Goal: Task Accomplishment & Management: Manage account settings

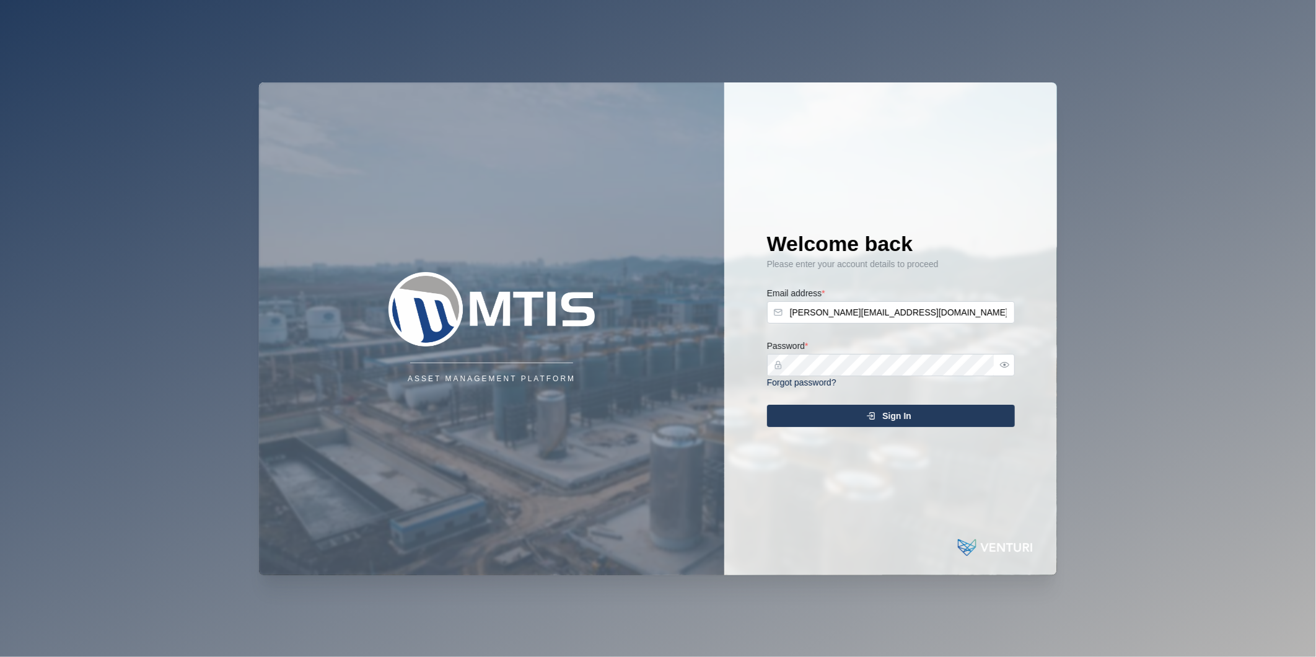
click at [920, 416] on div "Sign In" at bounding box center [889, 415] width 228 height 21
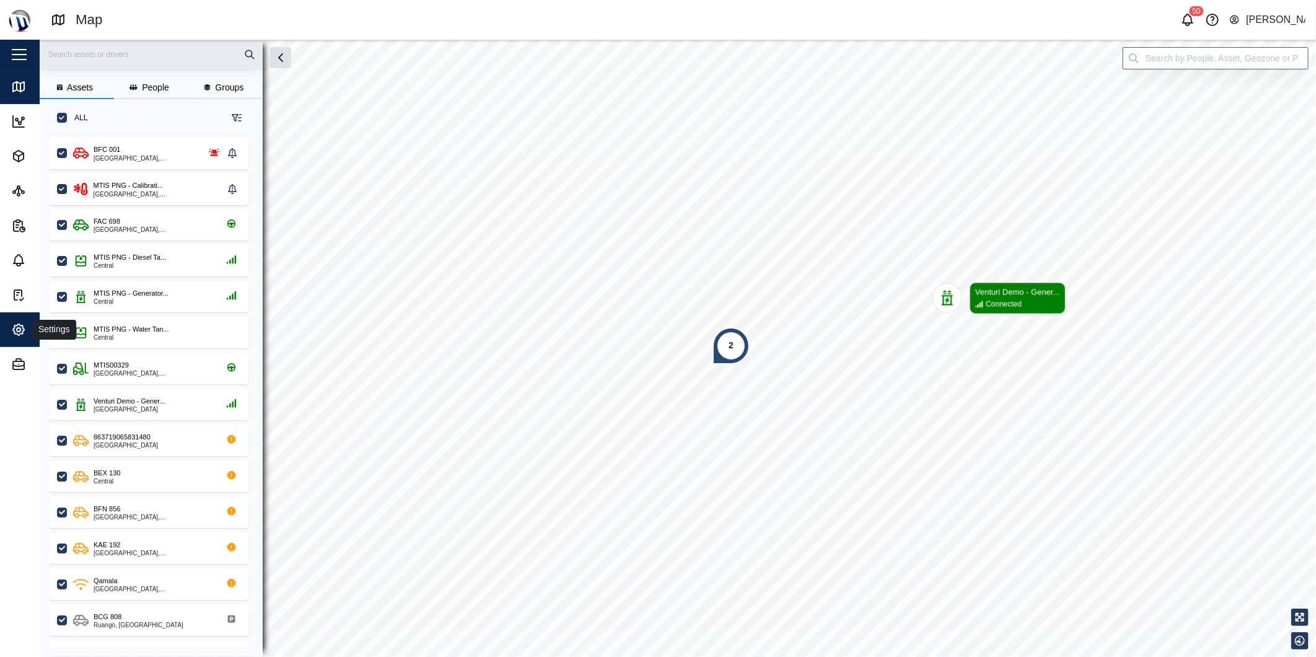
click at [22, 319] on span "Settings" at bounding box center [67, 329] width 113 height 35
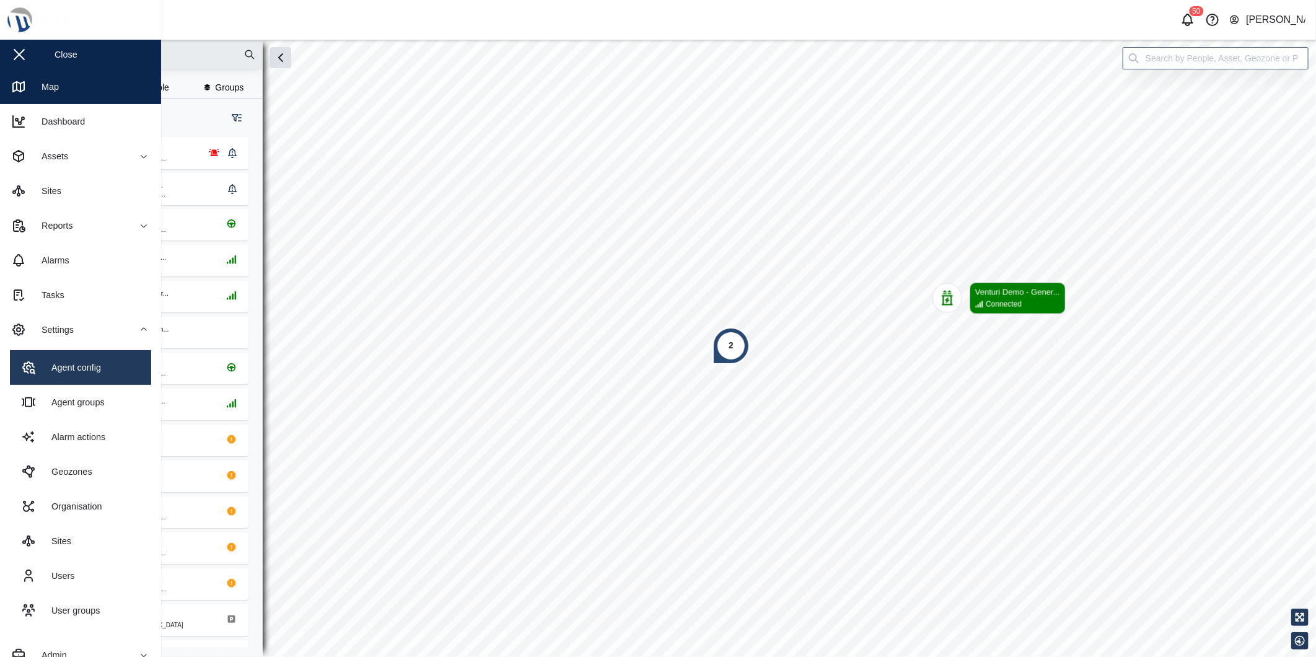
click at [104, 370] on link "Agent config" at bounding box center [80, 367] width 141 height 35
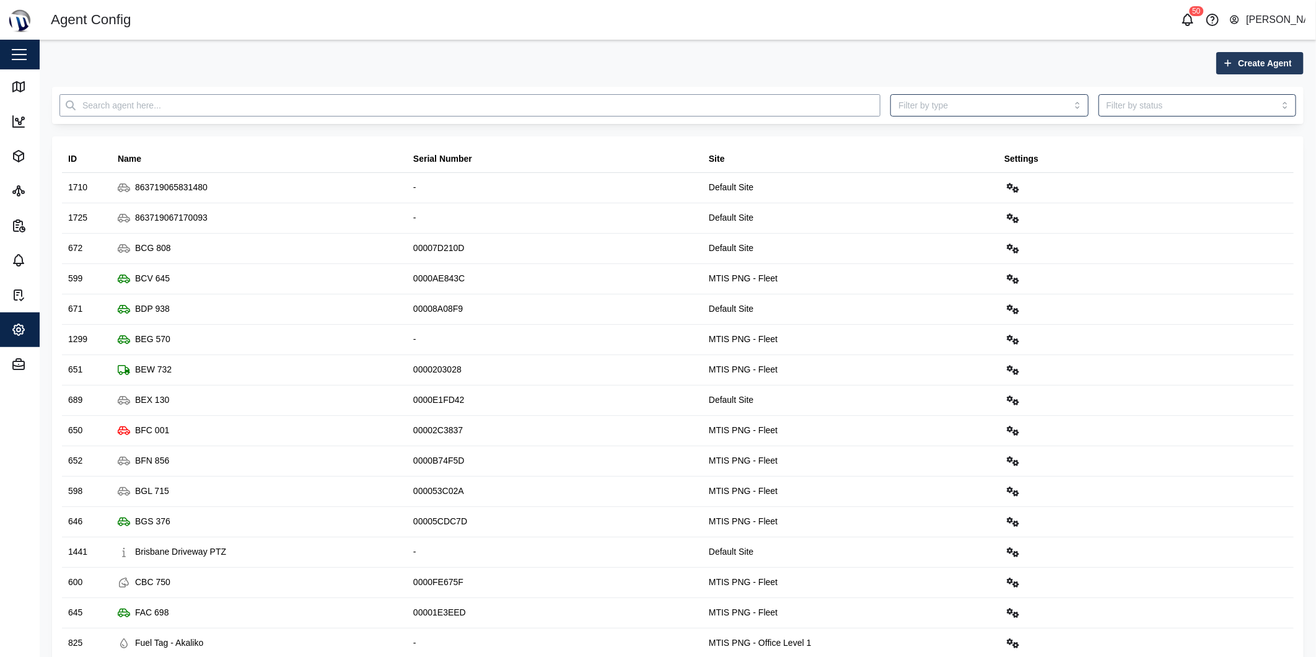
click at [672, 101] on input "text" at bounding box center [469, 105] width 821 height 22
paste input "863719067170093"
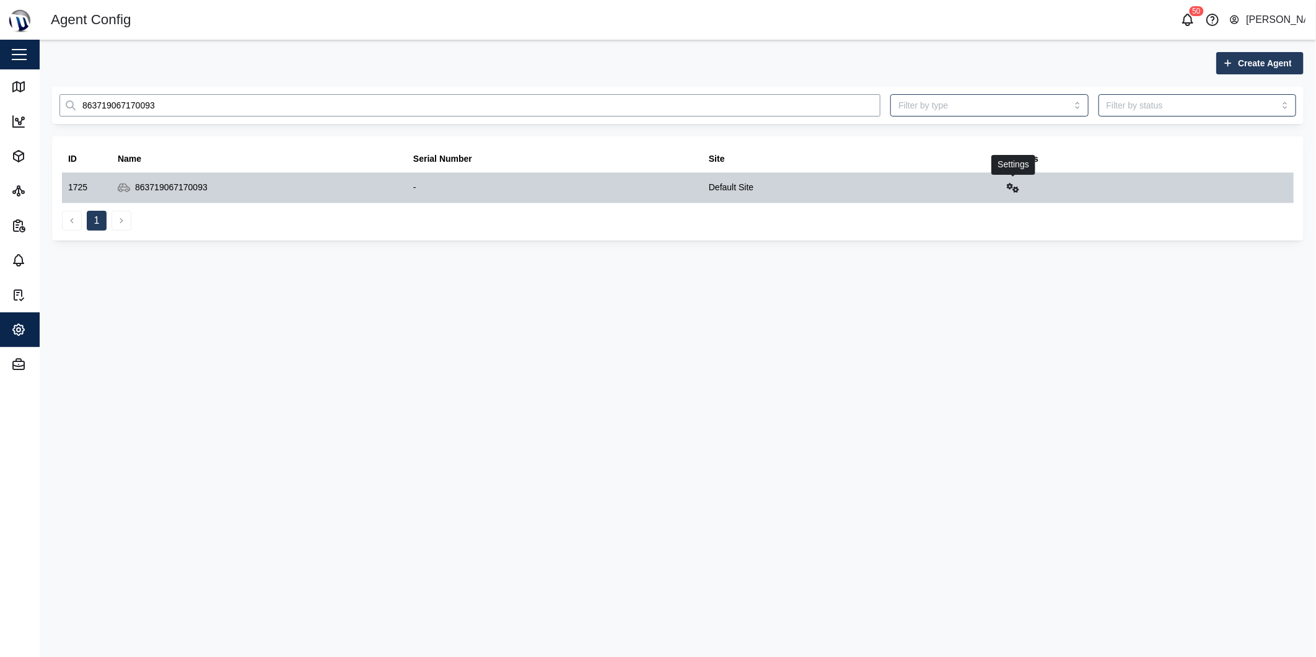
type input "863719067170093"
click at [1012, 187] on icon "button" at bounding box center [1013, 188] width 12 height 10
click at [994, 224] on div "Configure" at bounding box center [972, 218] width 80 height 14
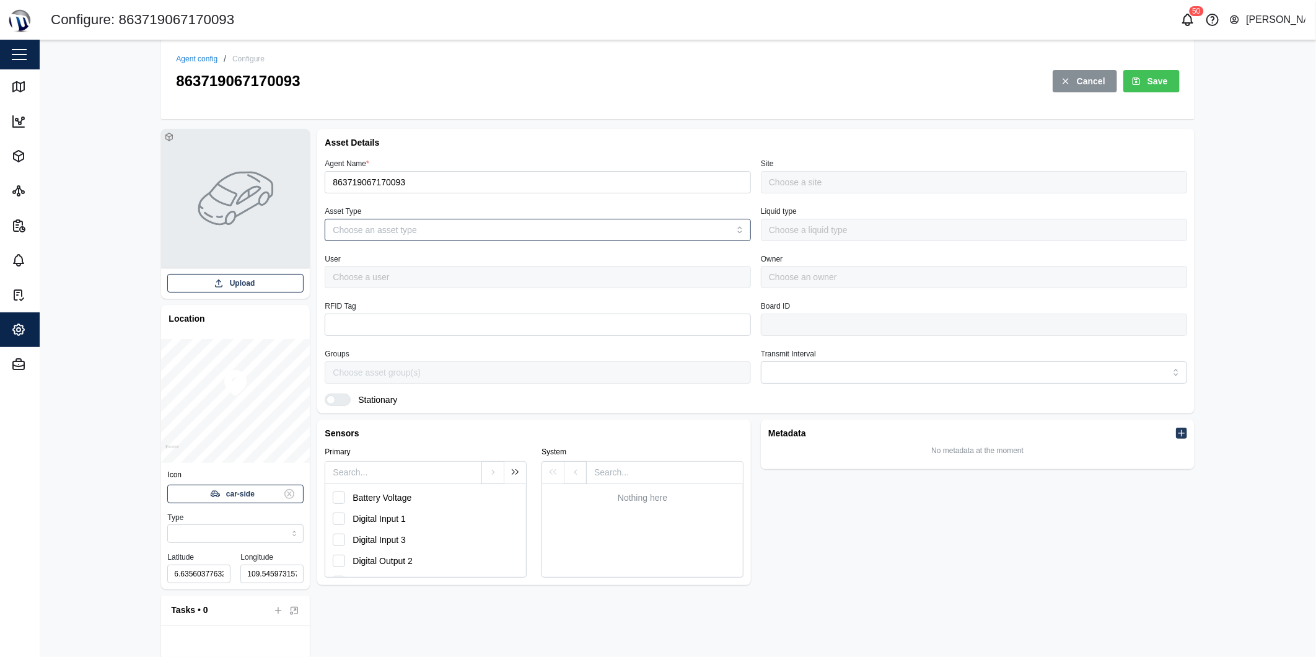
type input "MANUAL"
type input "VEHICLE"
type input "5 minutes"
type input "Default Site"
click at [377, 185] on input "863719067170093" at bounding box center [538, 182] width 426 height 22
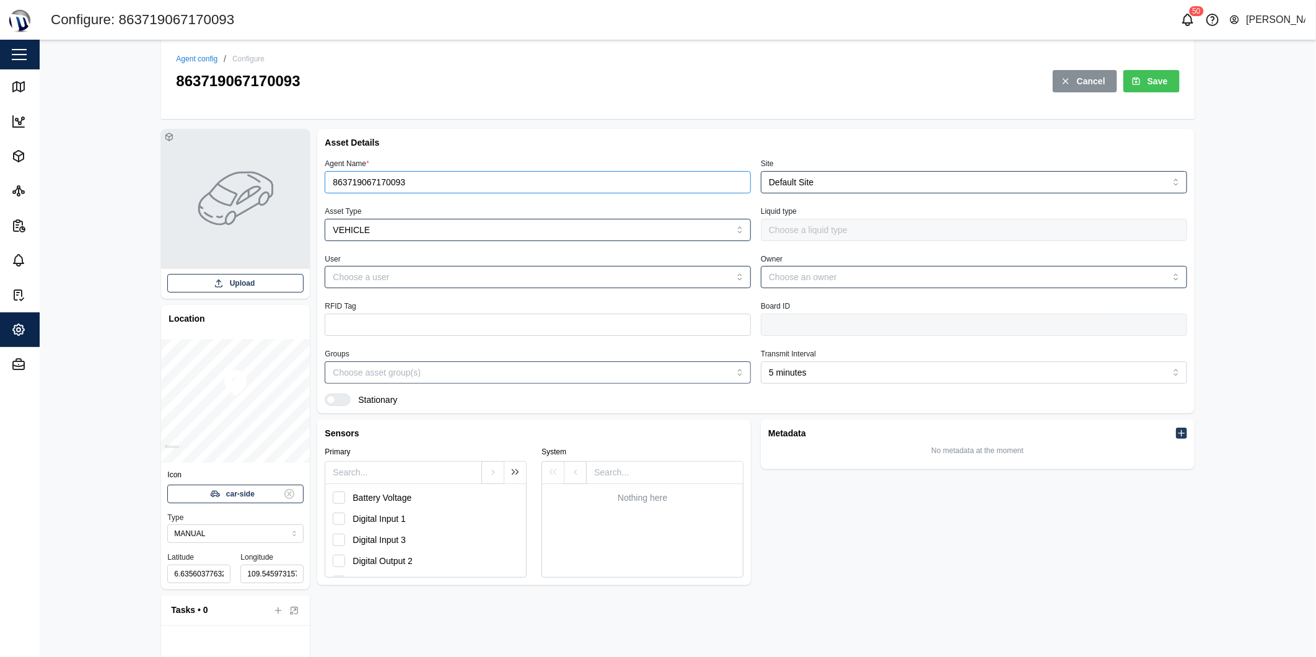
click at [377, 185] on input "863719067170093" at bounding box center [538, 182] width 426 height 22
type input "BFN 417"
click at [1125, 85] on button "Save" at bounding box center [1151, 81] width 56 height 22
click at [17, 87] on icon at bounding box center [17, 86] width 0 height 8
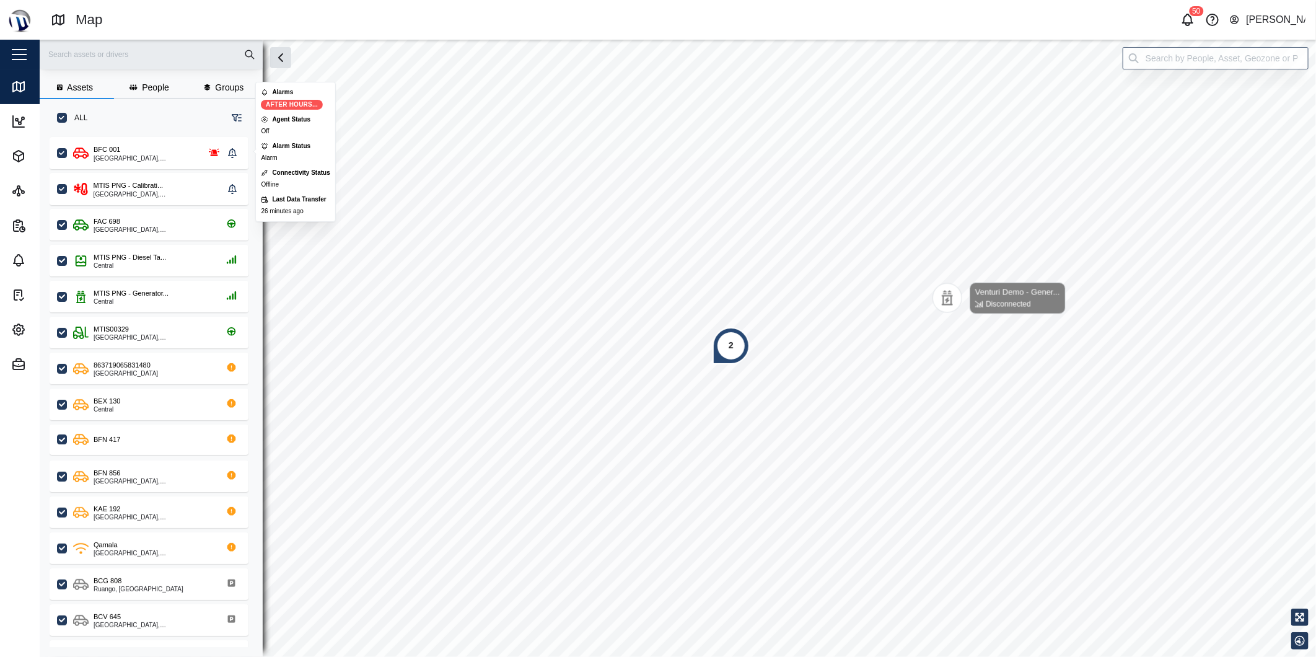
scroll to position [11, 11]
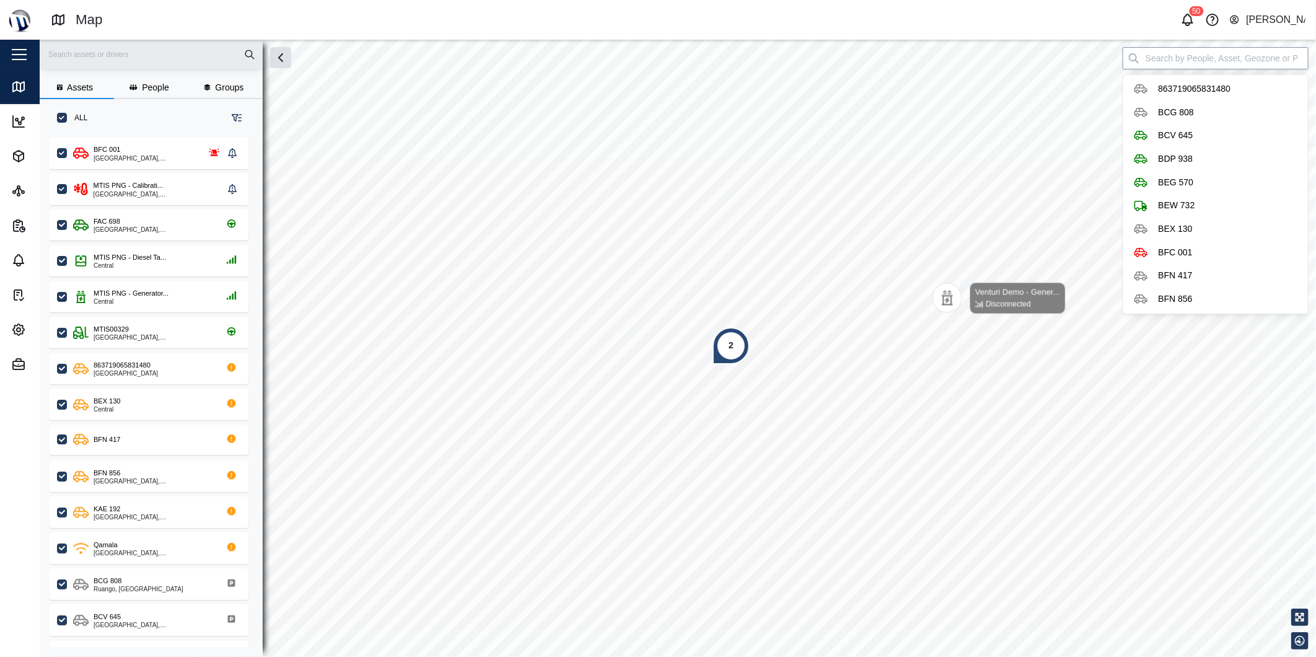
click at [1186, 58] on input "search" at bounding box center [1216, 58] width 186 height 22
type input "BFN 417"
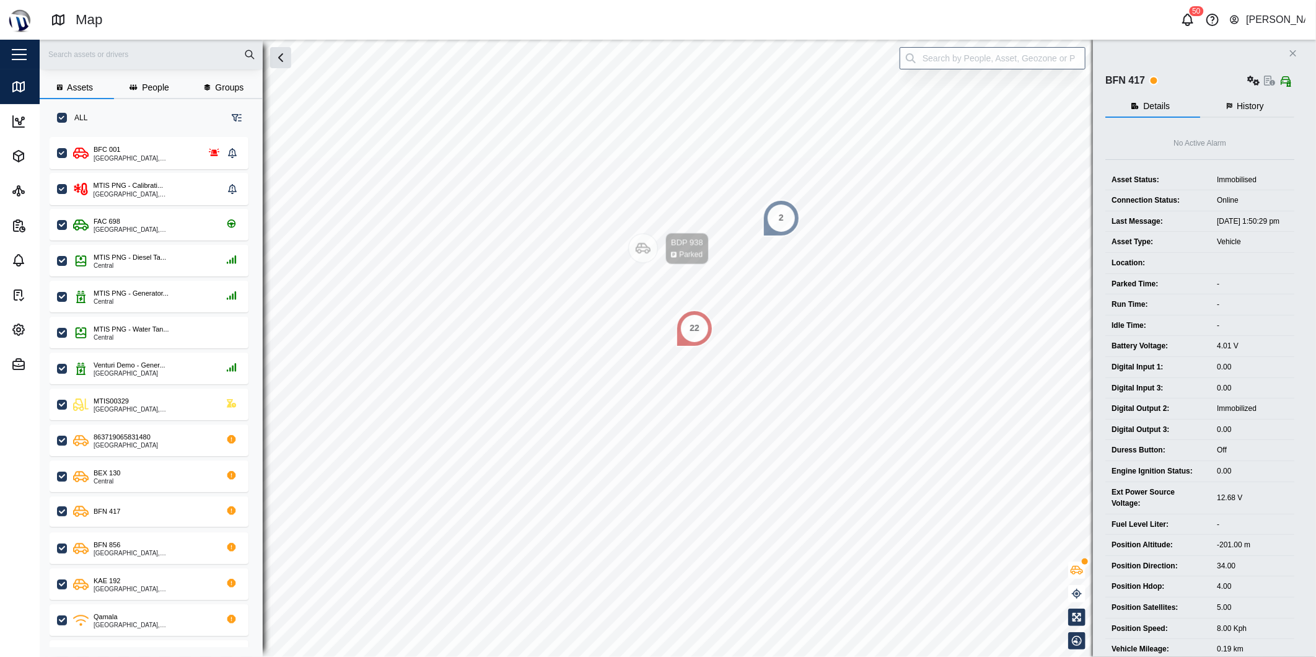
scroll to position [504, 193]
click at [1038, 59] on input "search" at bounding box center [993, 58] width 186 height 22
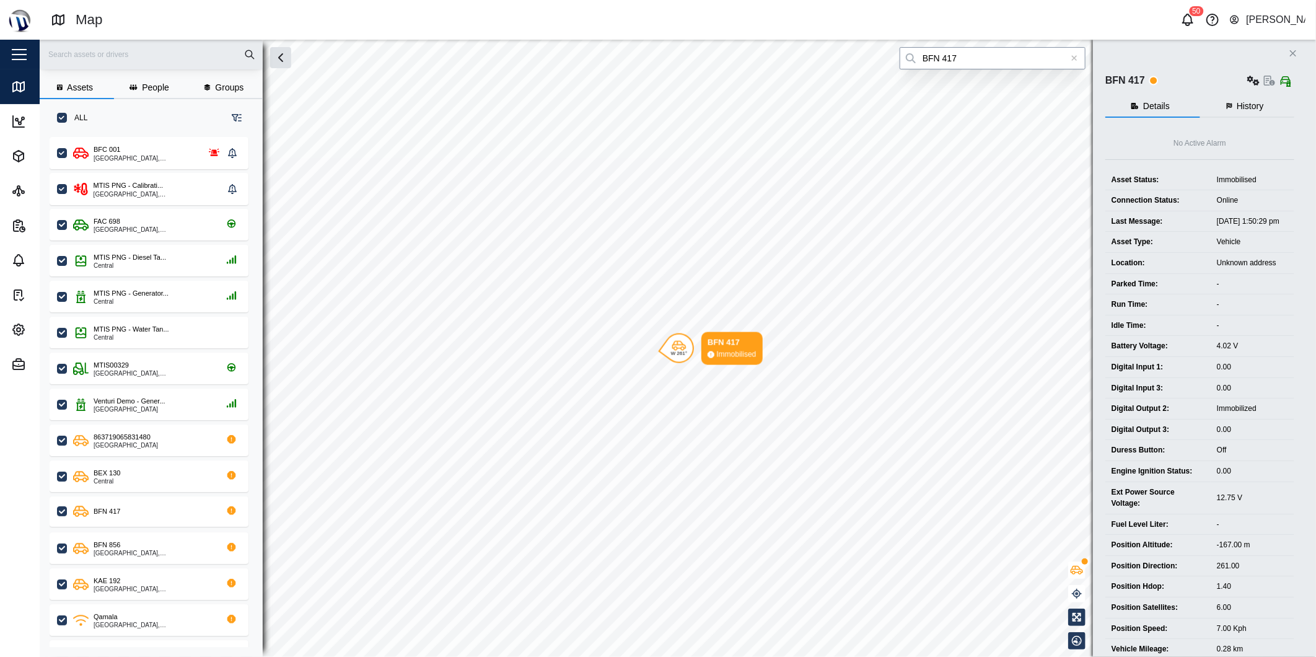
type input "BFN 417"
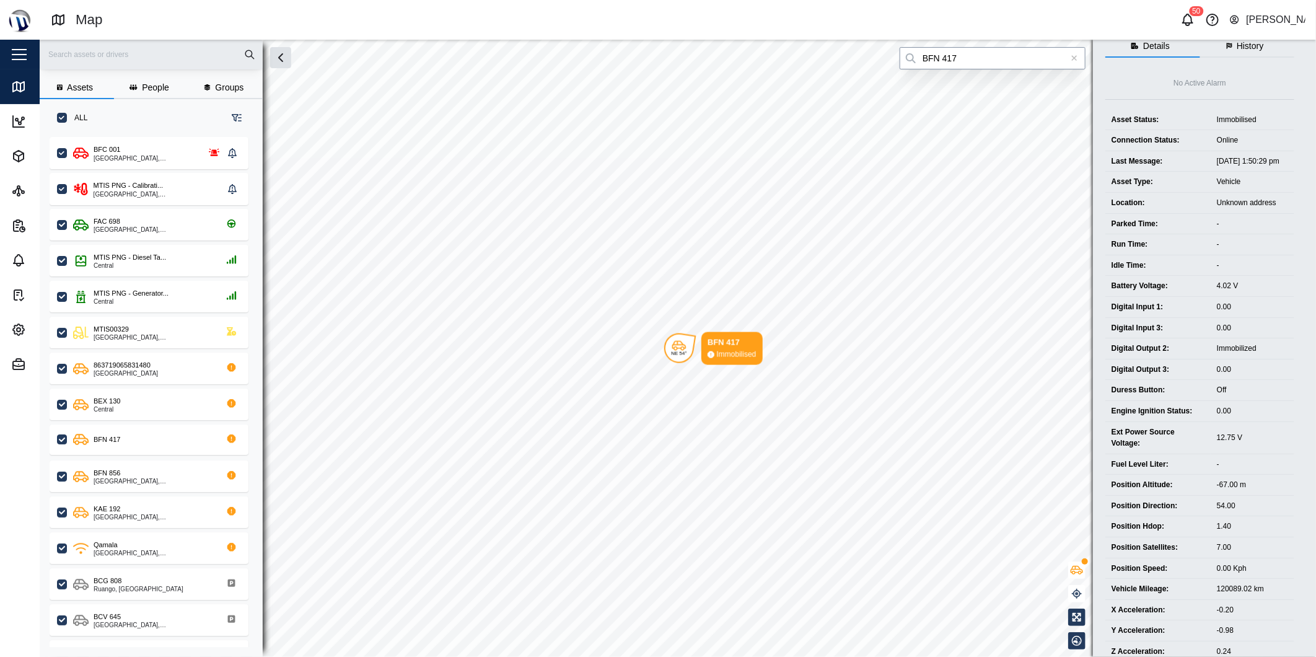
scroll to position [0, 0]
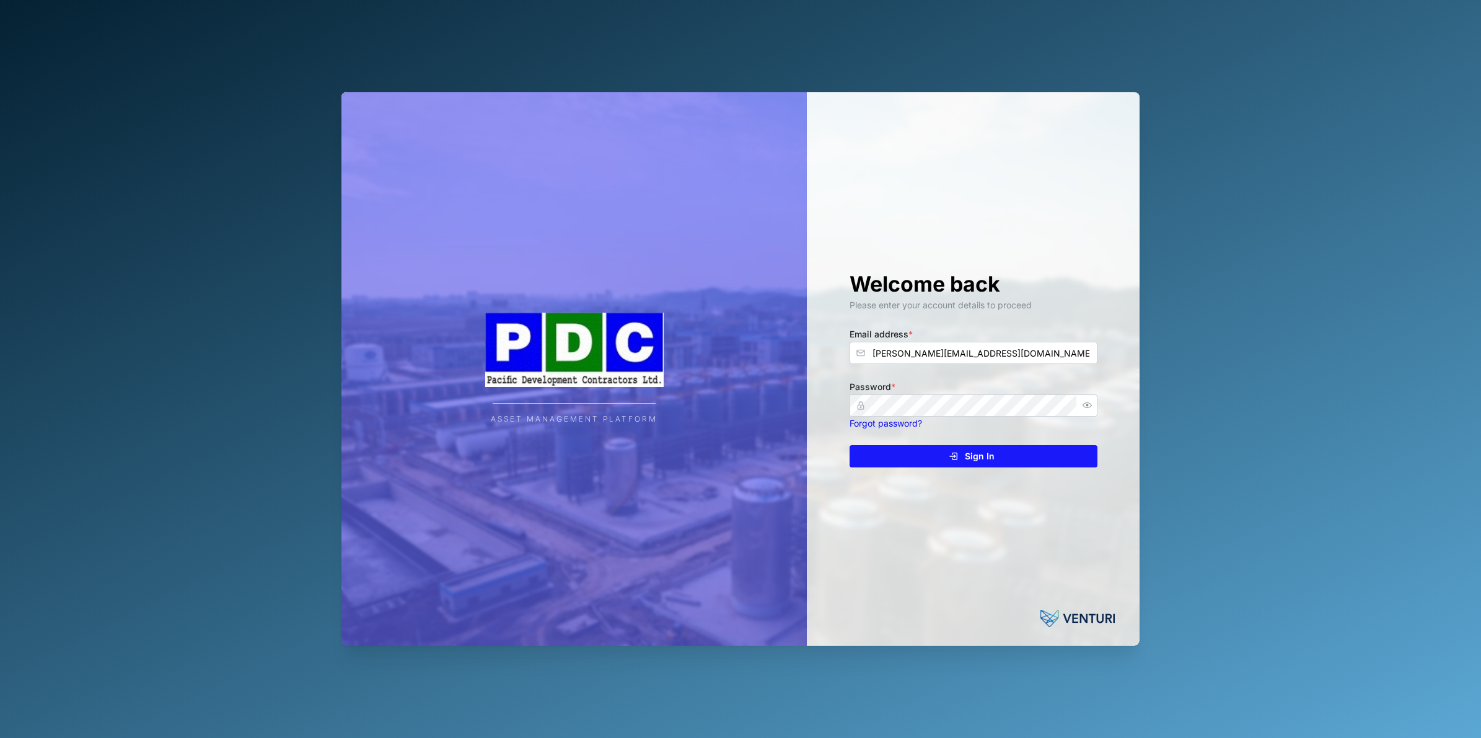
click at [1030, 455] on div "Sign In" at bounding box center [971, 456] width 228 height 21
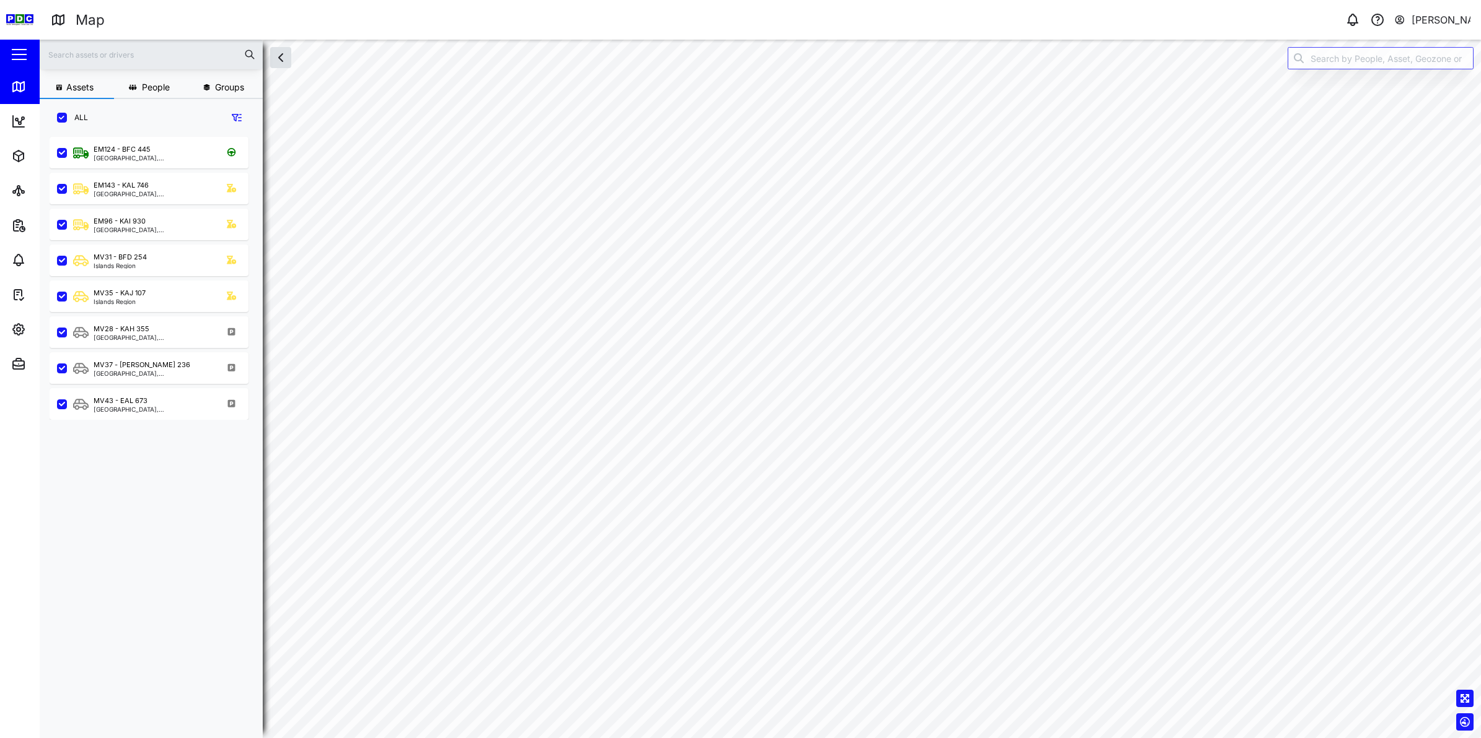
checkbox input "true"
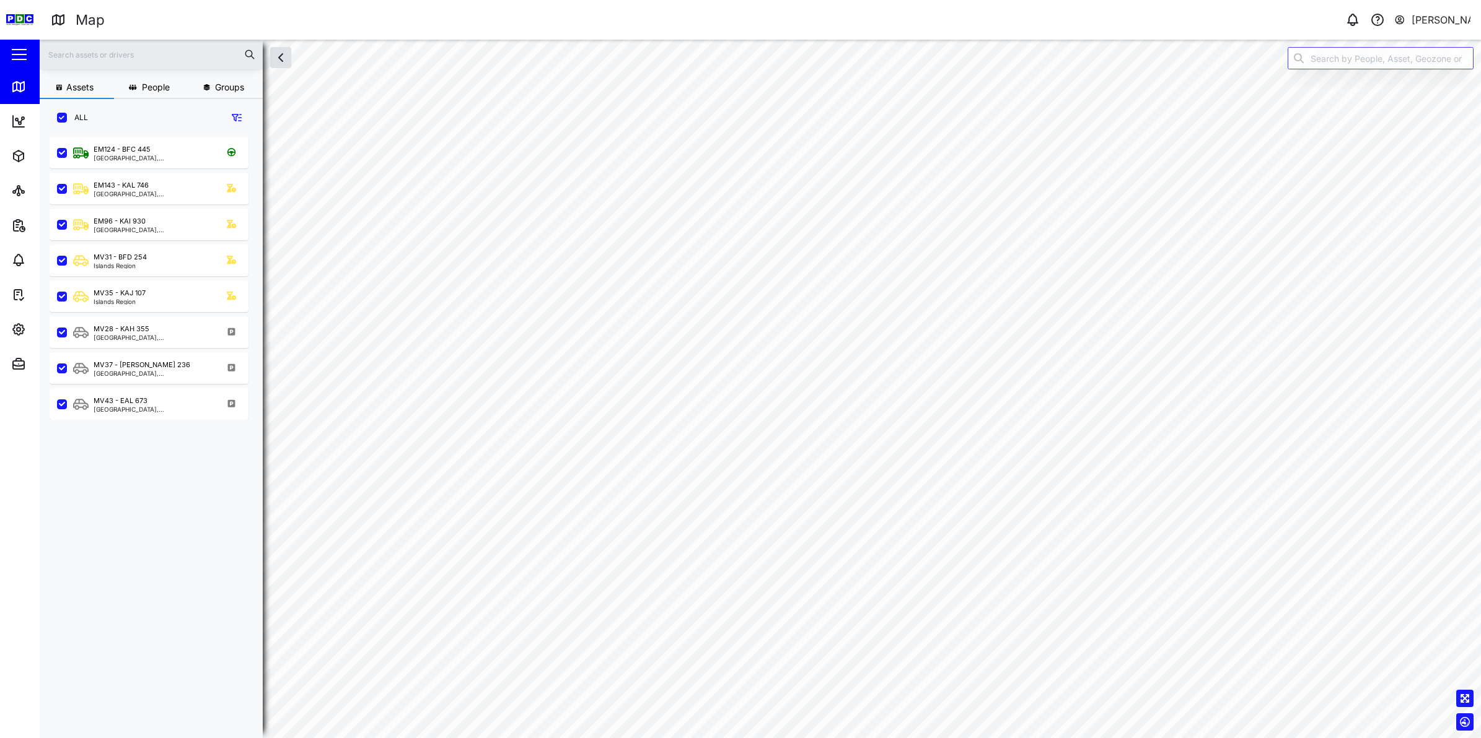
checkbox input "true"
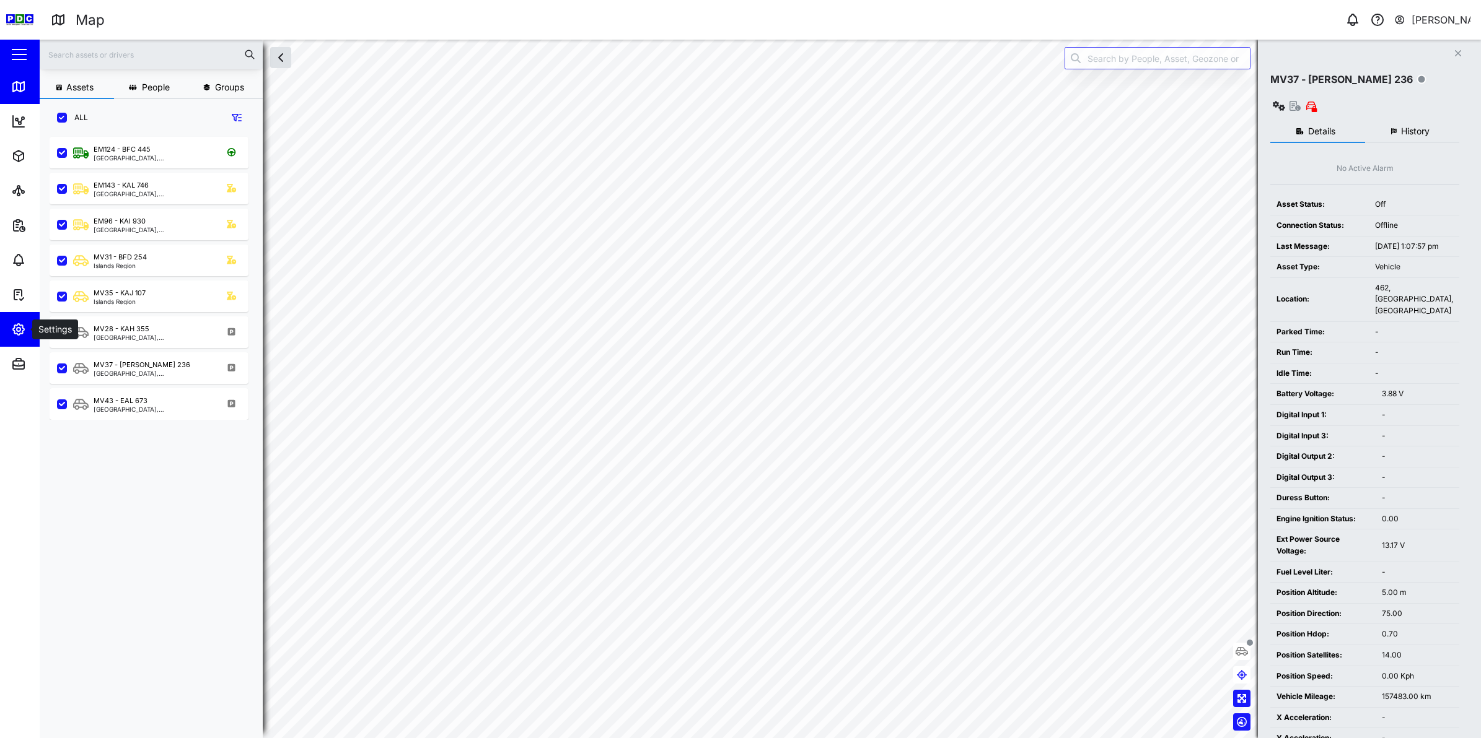
click at [7, 338] on button "Settings" at bounding box center [80, 329] width 161 height 35
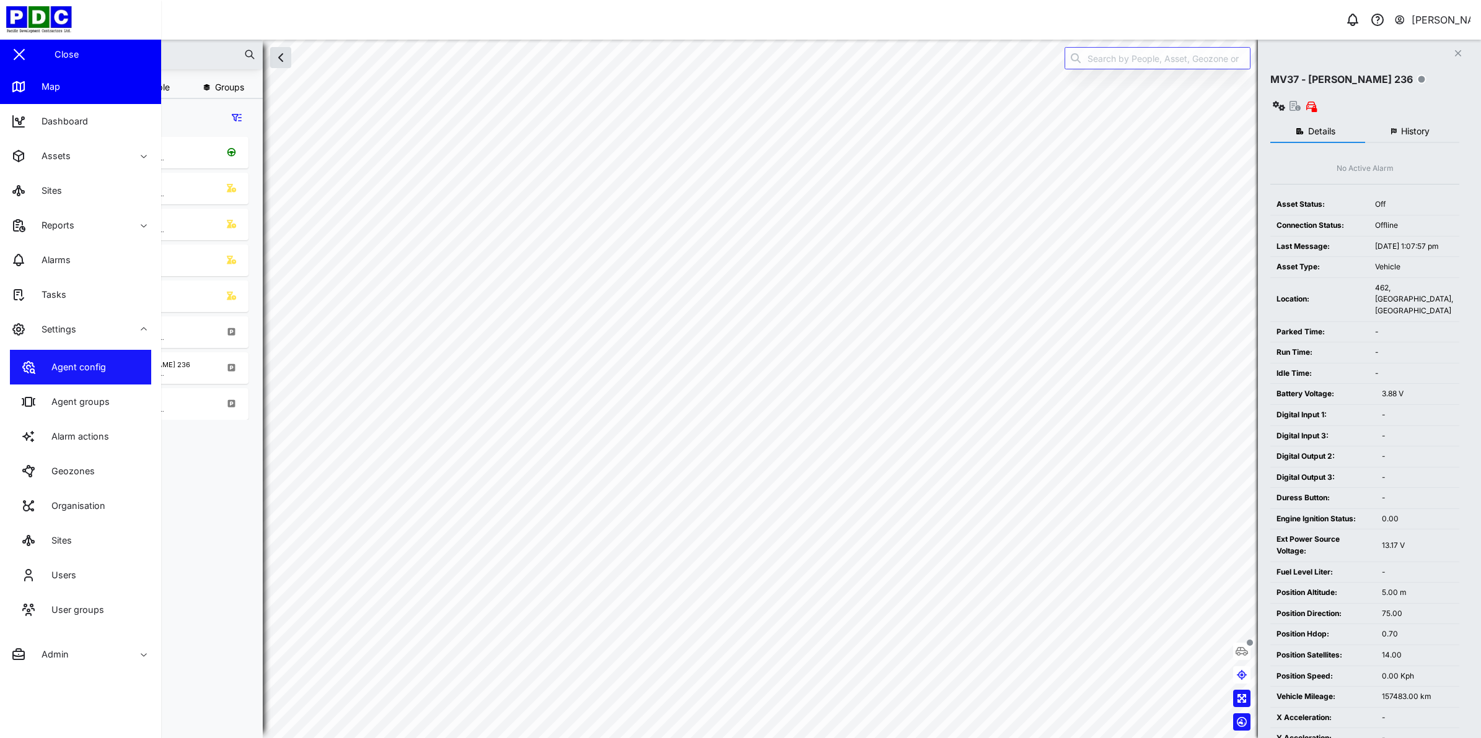
click at [48, 372] on div "Agent config" at bounding box center [74, 368] width 64 height 14
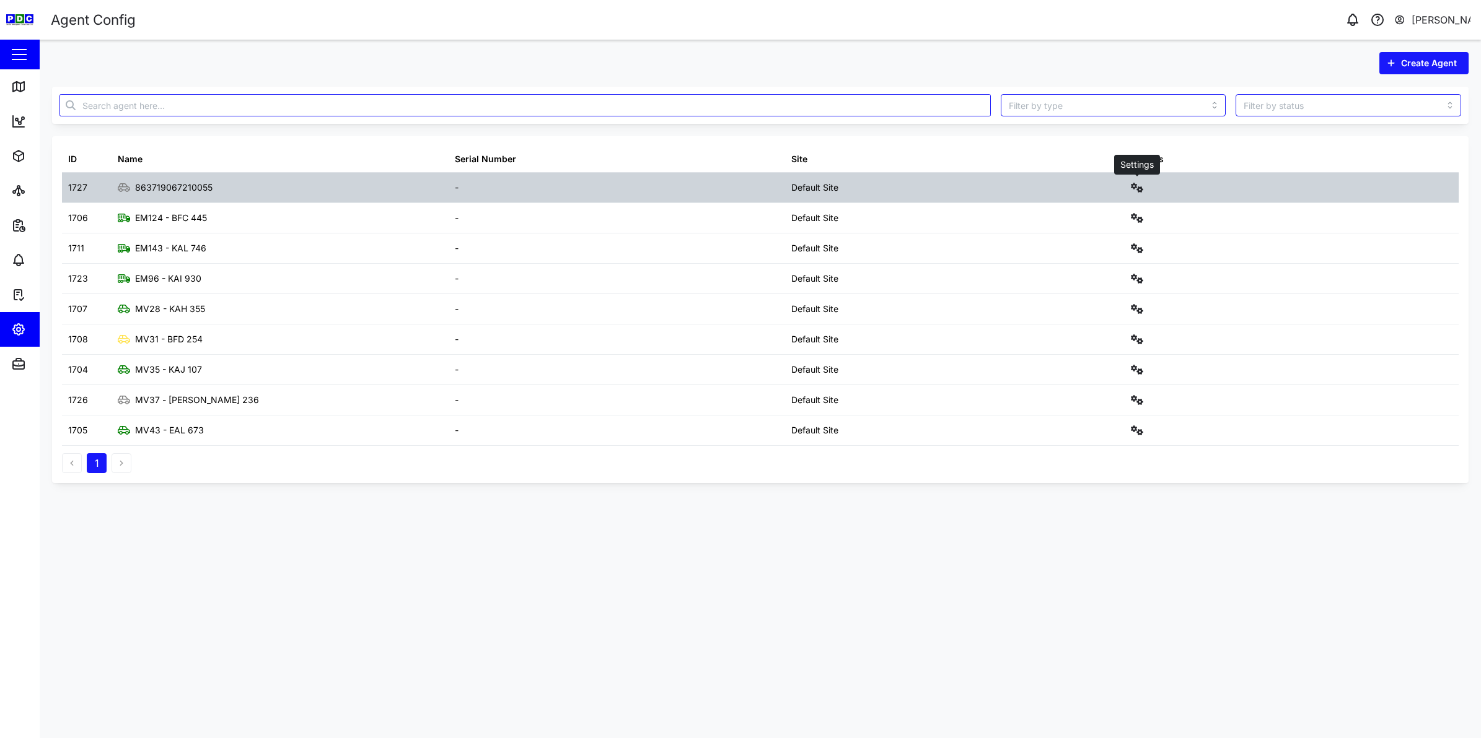
click at [1140, 182] on button "button" at bounding box center [1136, 187] width 17 height 17
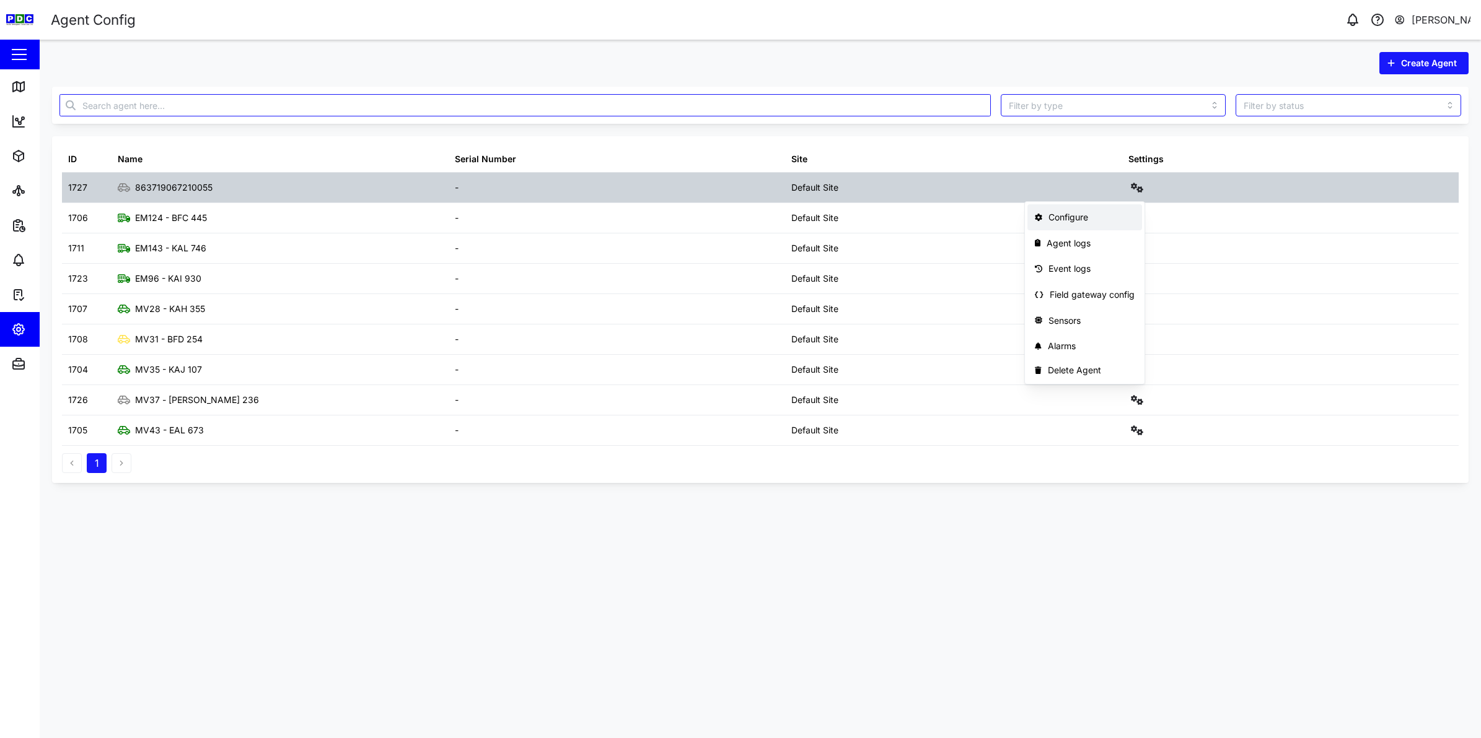
click at [1113, 221] on div "Configure" at bounding box center [1091, 218] width 86 height 14
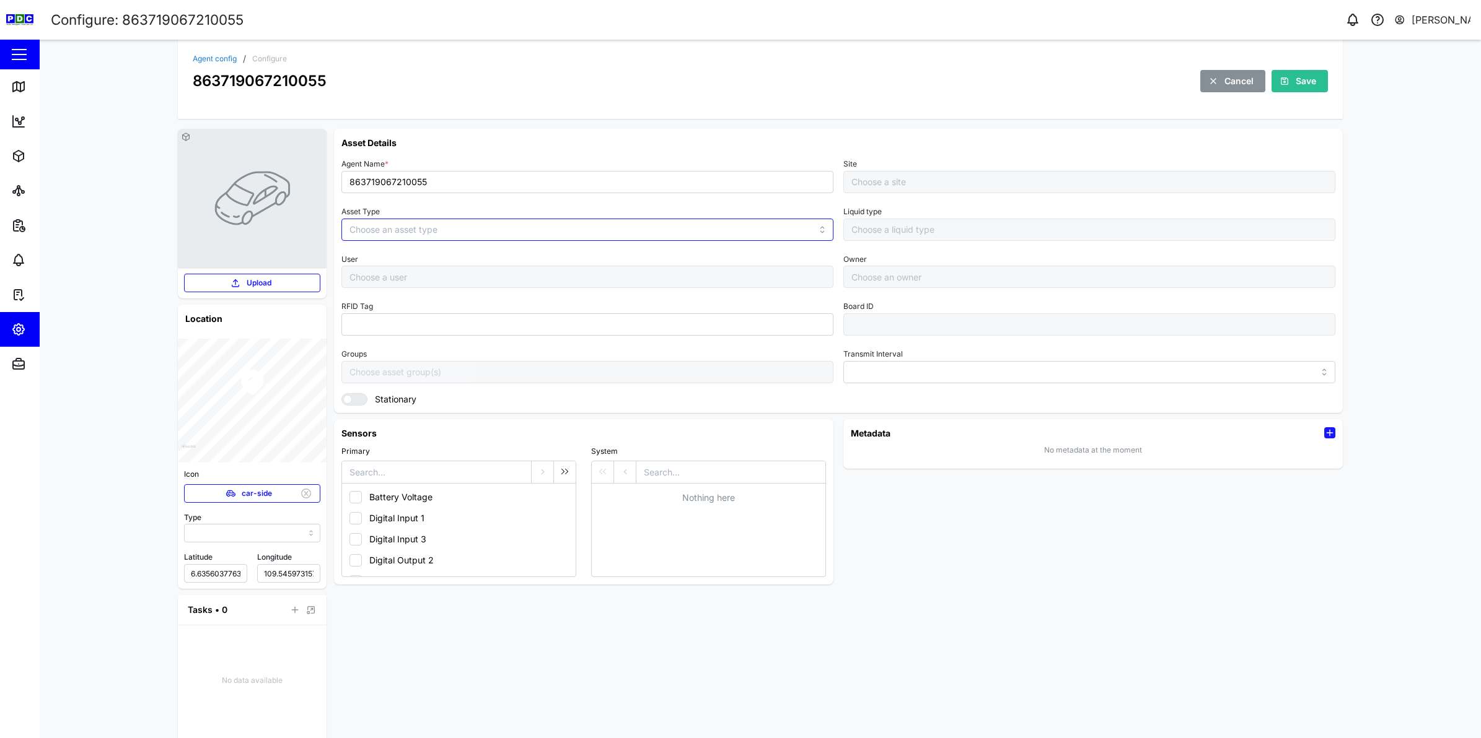
type input "MANUAL"
type input "VEHICLE"
type input "5 minutes"
type input "Default Site"
click at [384, 178] on input "863719067210055" at bounding box center [587, 182] width 492 height 22
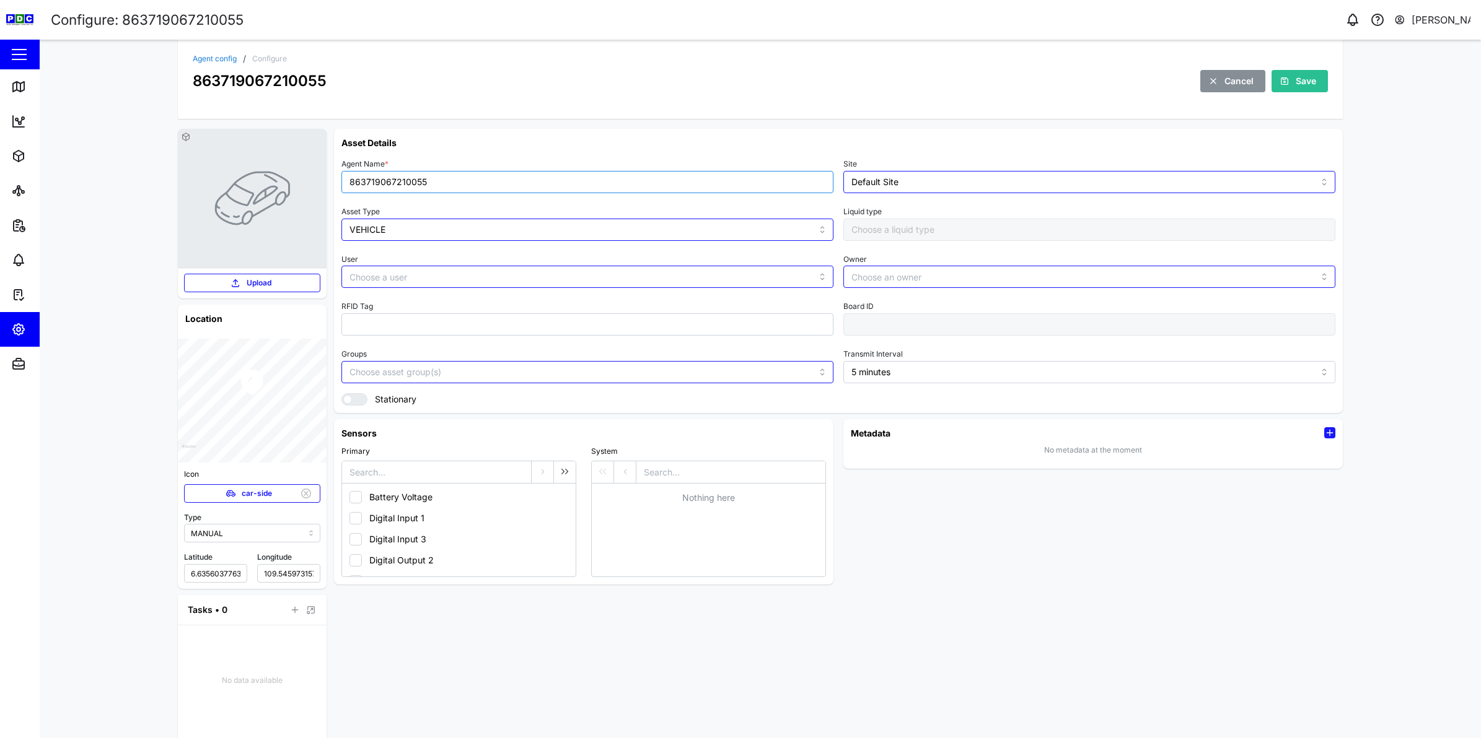
click at [384, 178] on input "863719067210055" at bounding box center [587, 182] width 492 height 22
type input "EM142 - KAL 745"
click at [1282, 84] on icon "button" at bounding box center [1284, 81] width 10 height 10
click at [30, 53] on div "Close" at bounding box center [80, 55] width 161 height 30
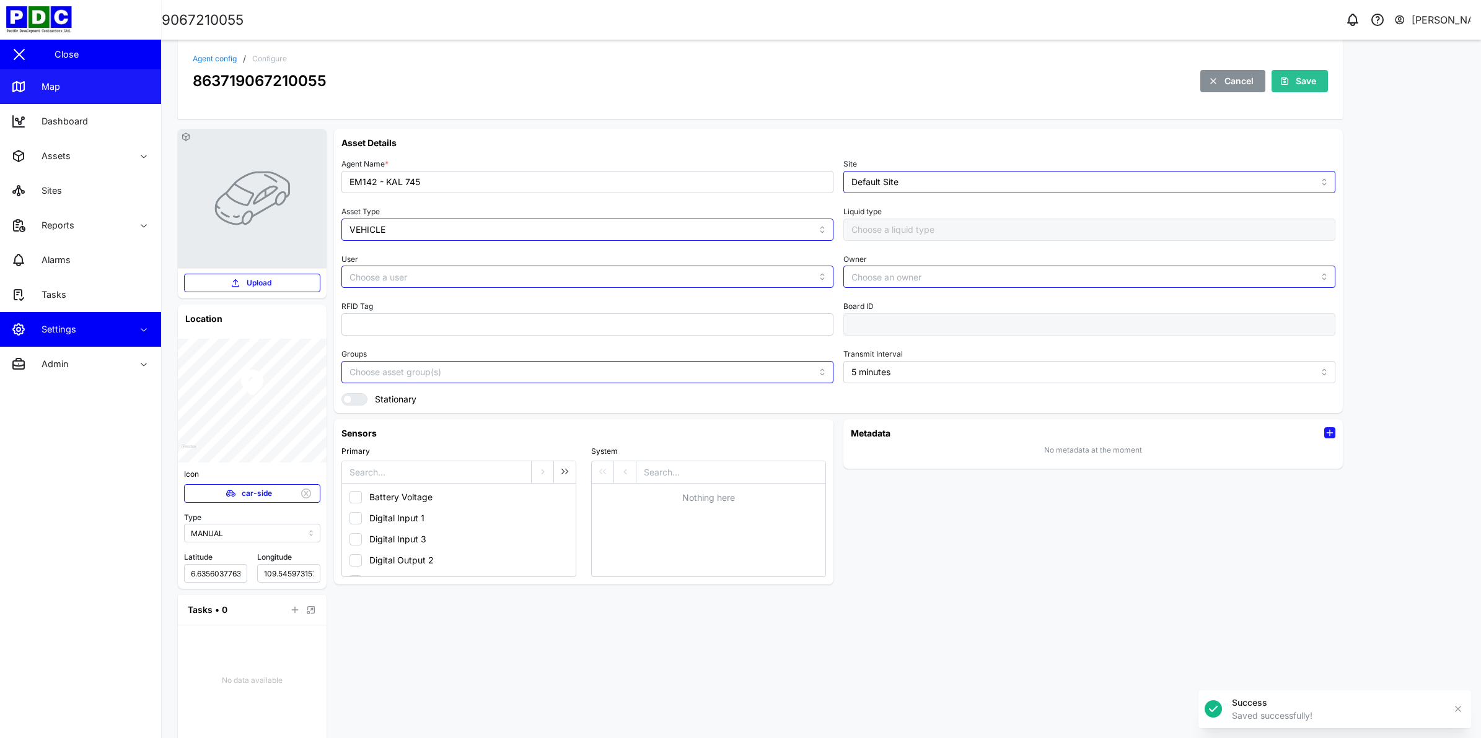
click at [72, 92] on link "Map" at bounding box center [80, 86] width 161 height 35
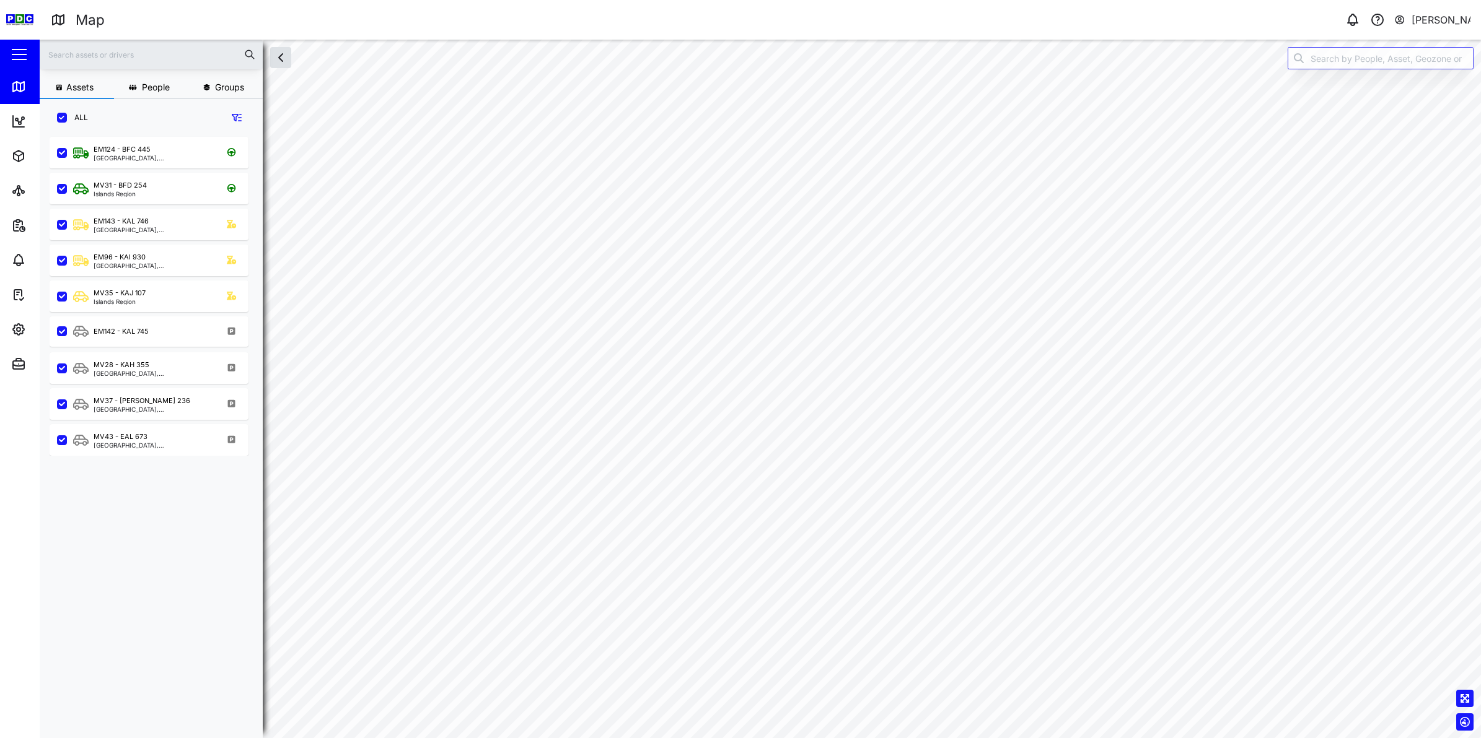
checkbox input "true"
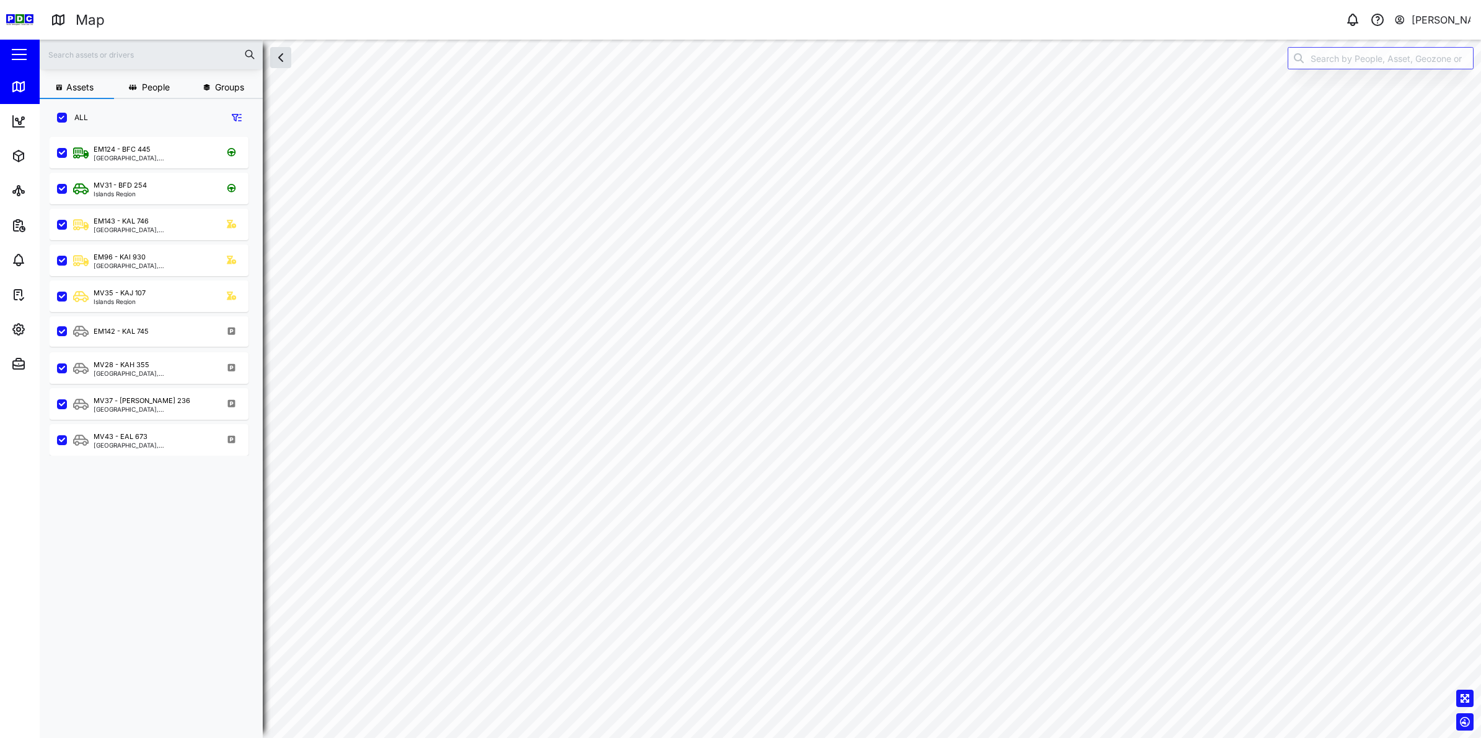
checkbox input "true"
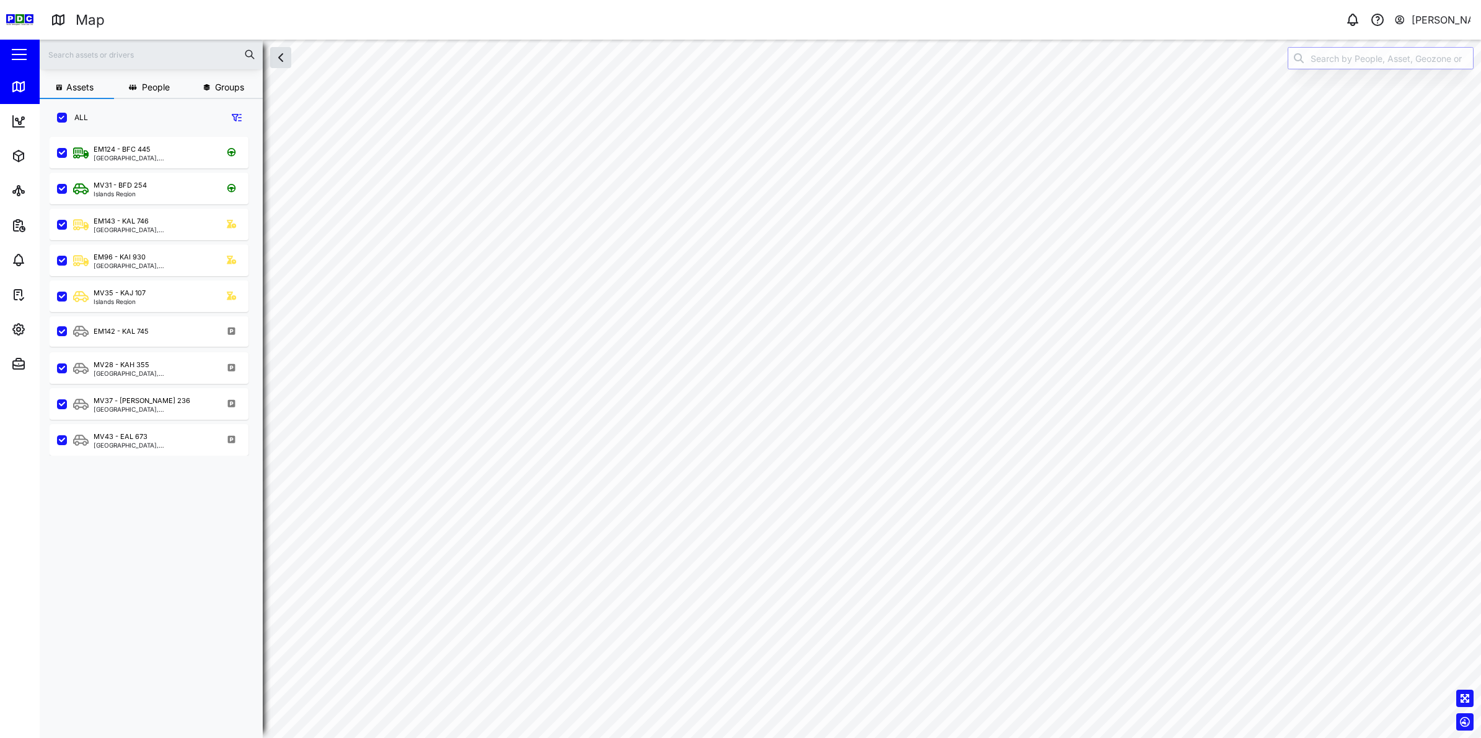
click at [1349, 53] on input "search" at bounding box center [1380, 58] width 186 height 22
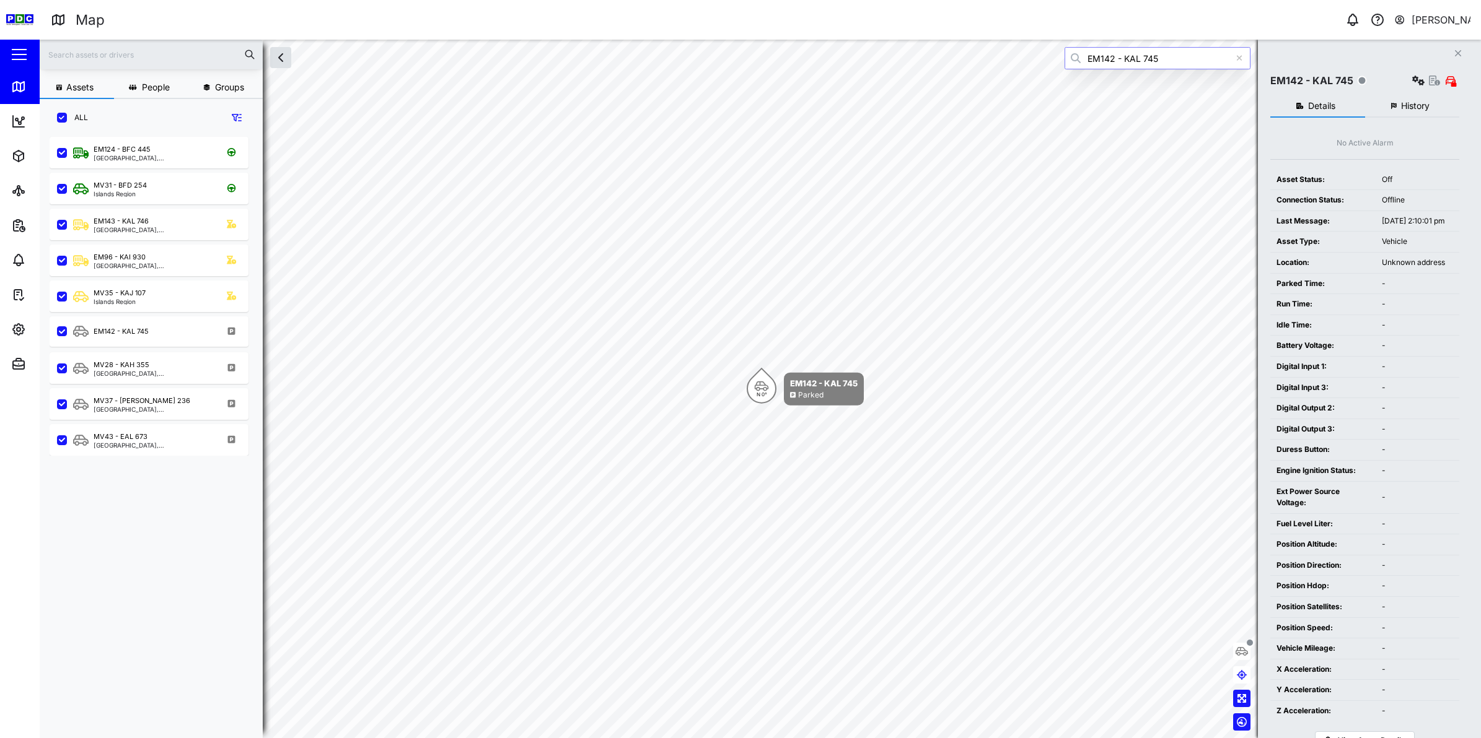
type input "EM142 - KAL 745"
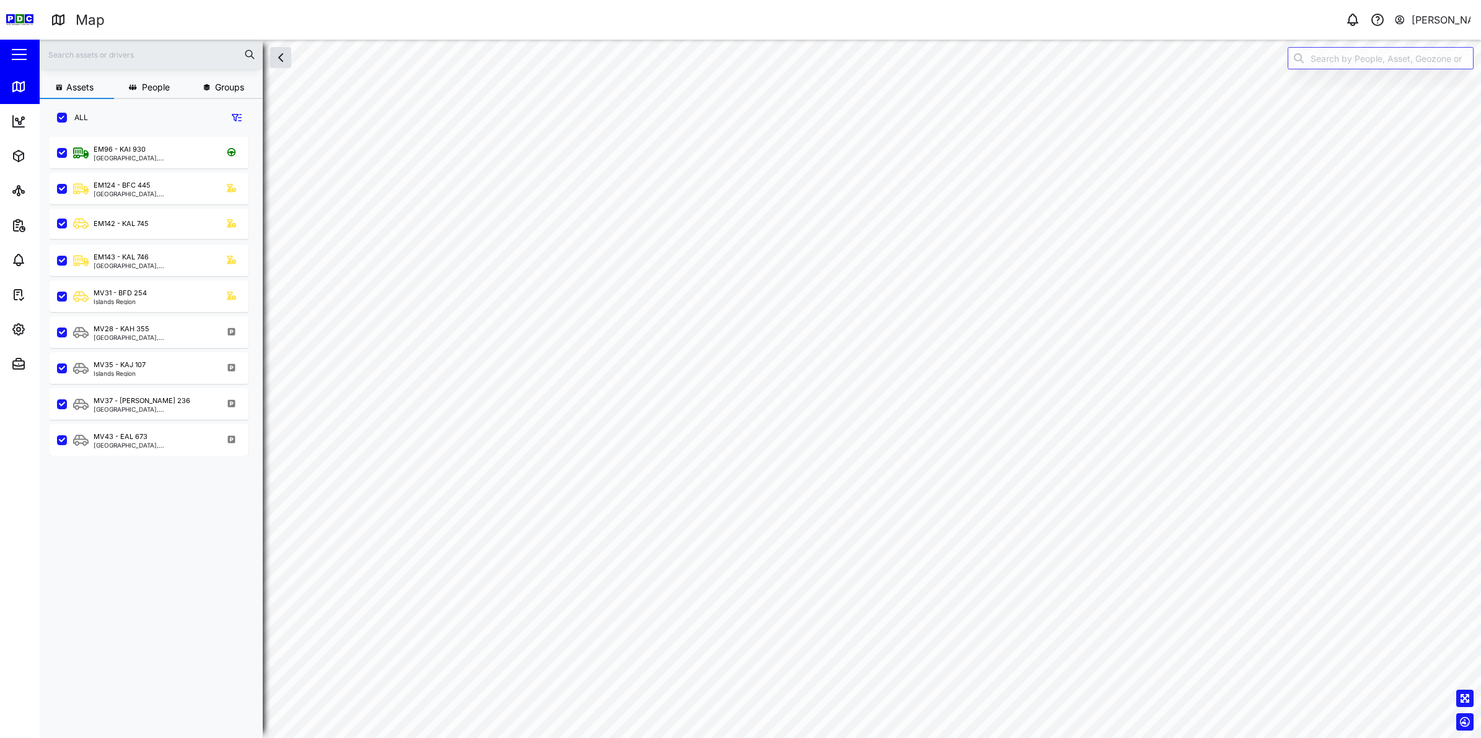
checkbox input "true"
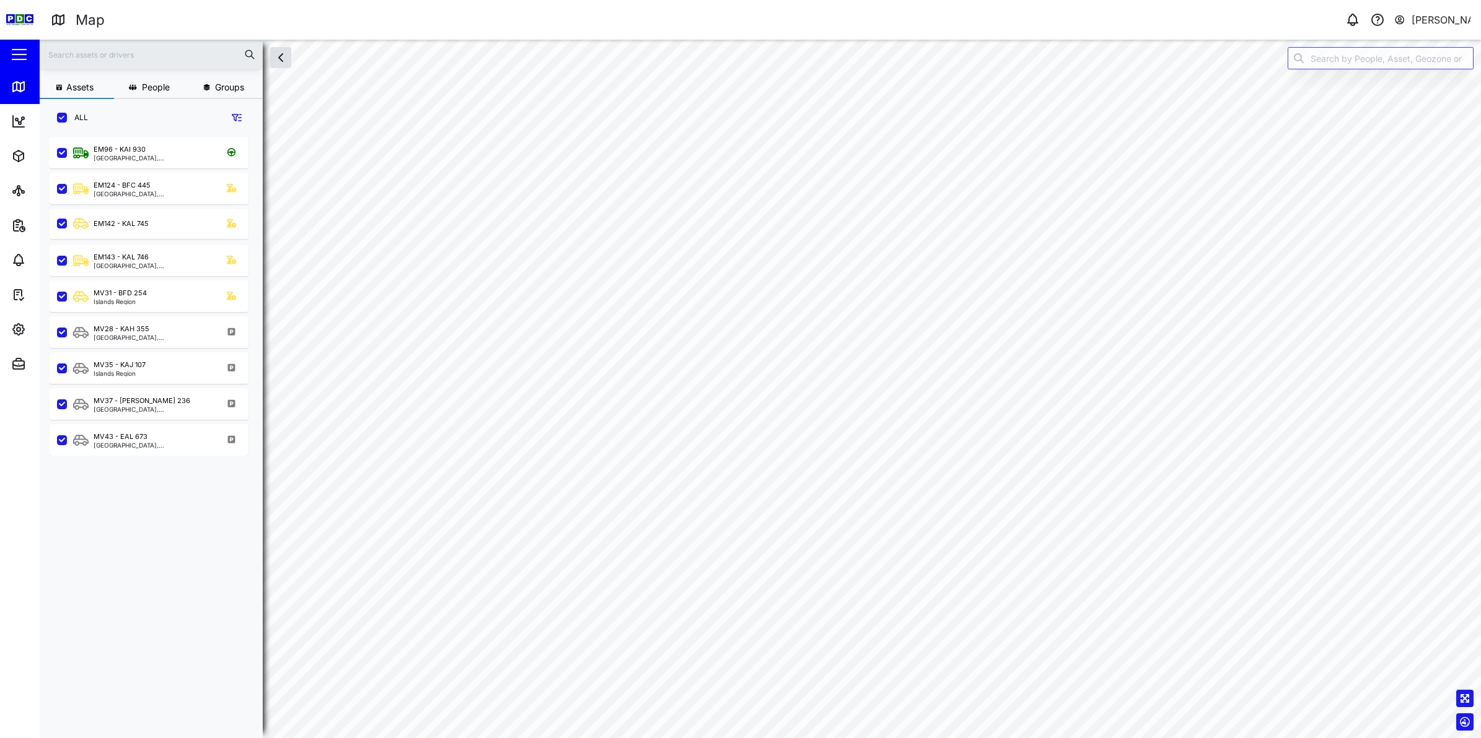
checkbox input "true"
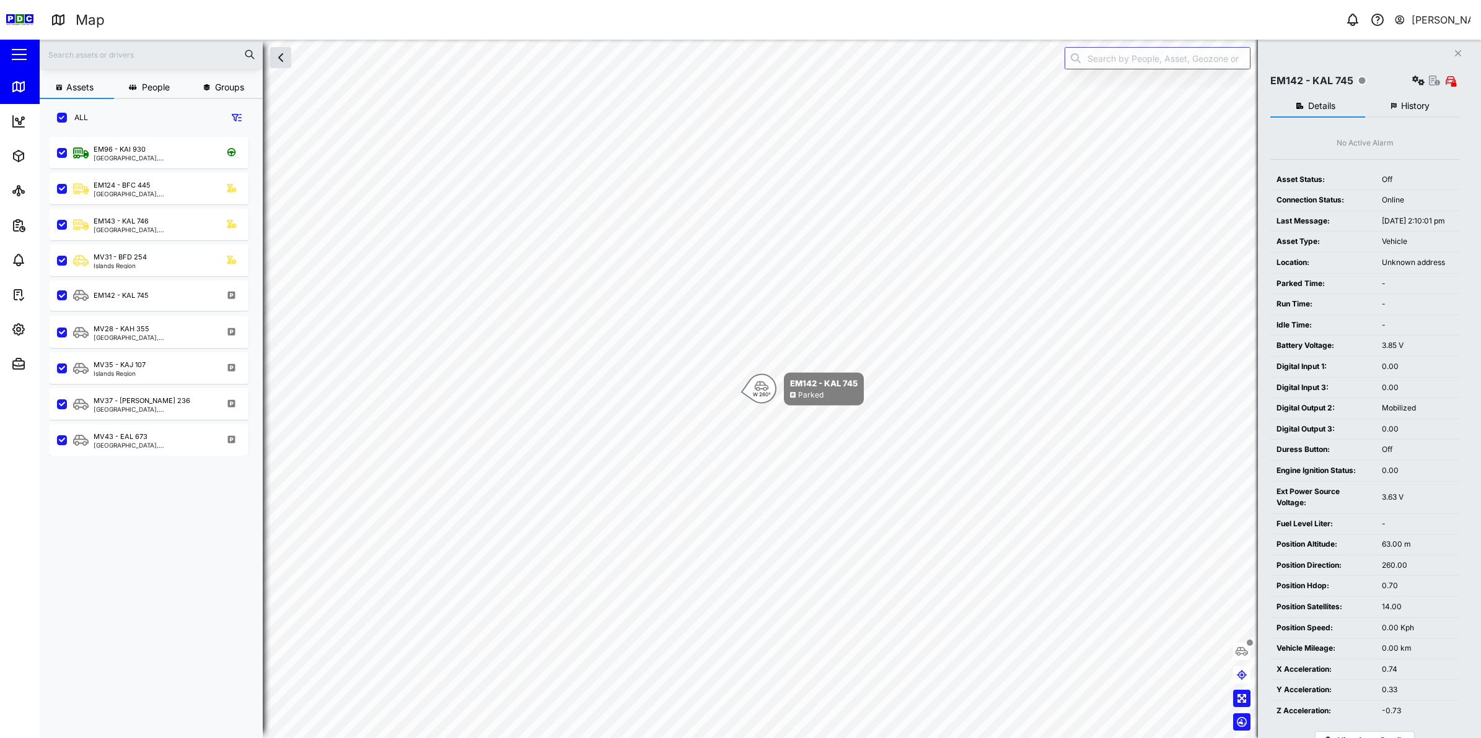
scroll to position [12, 12]
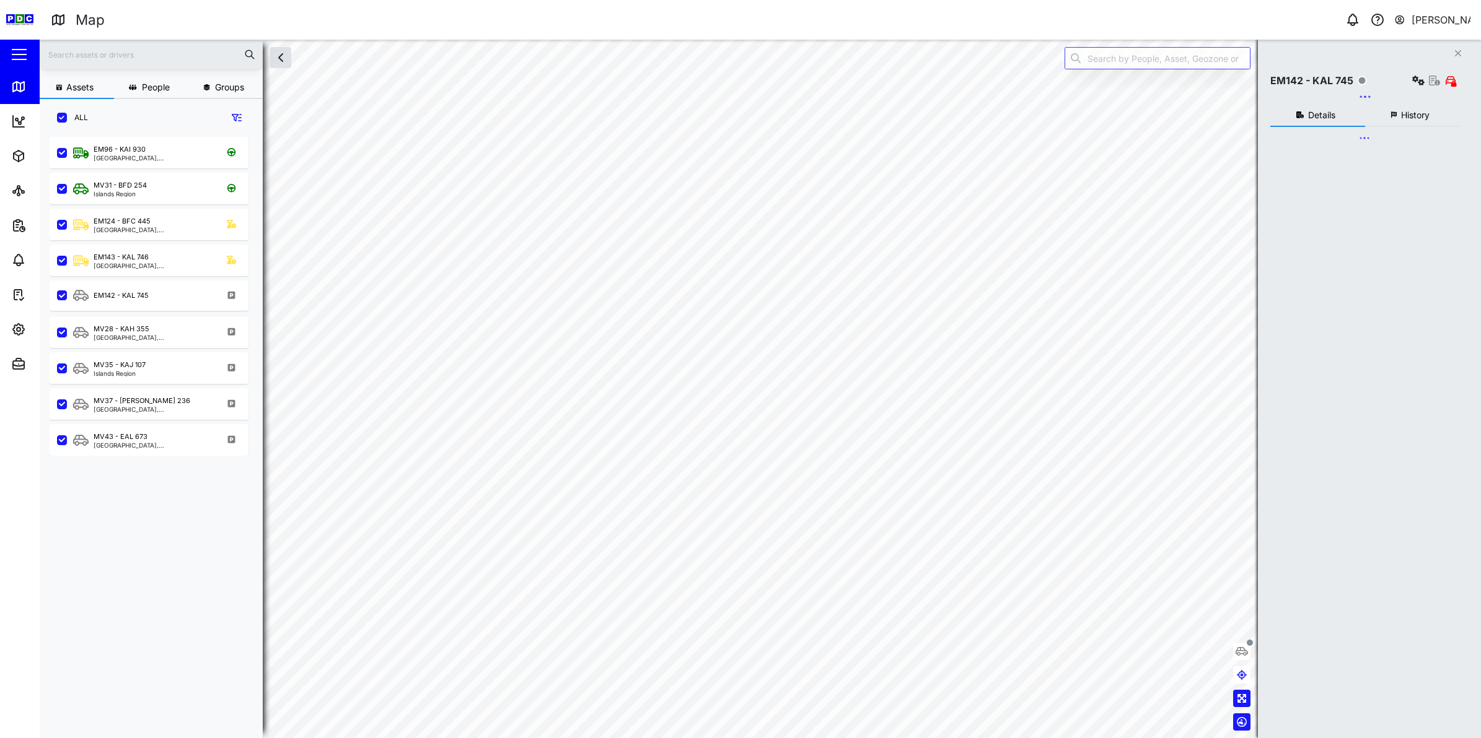
scroll to position [584, 192]
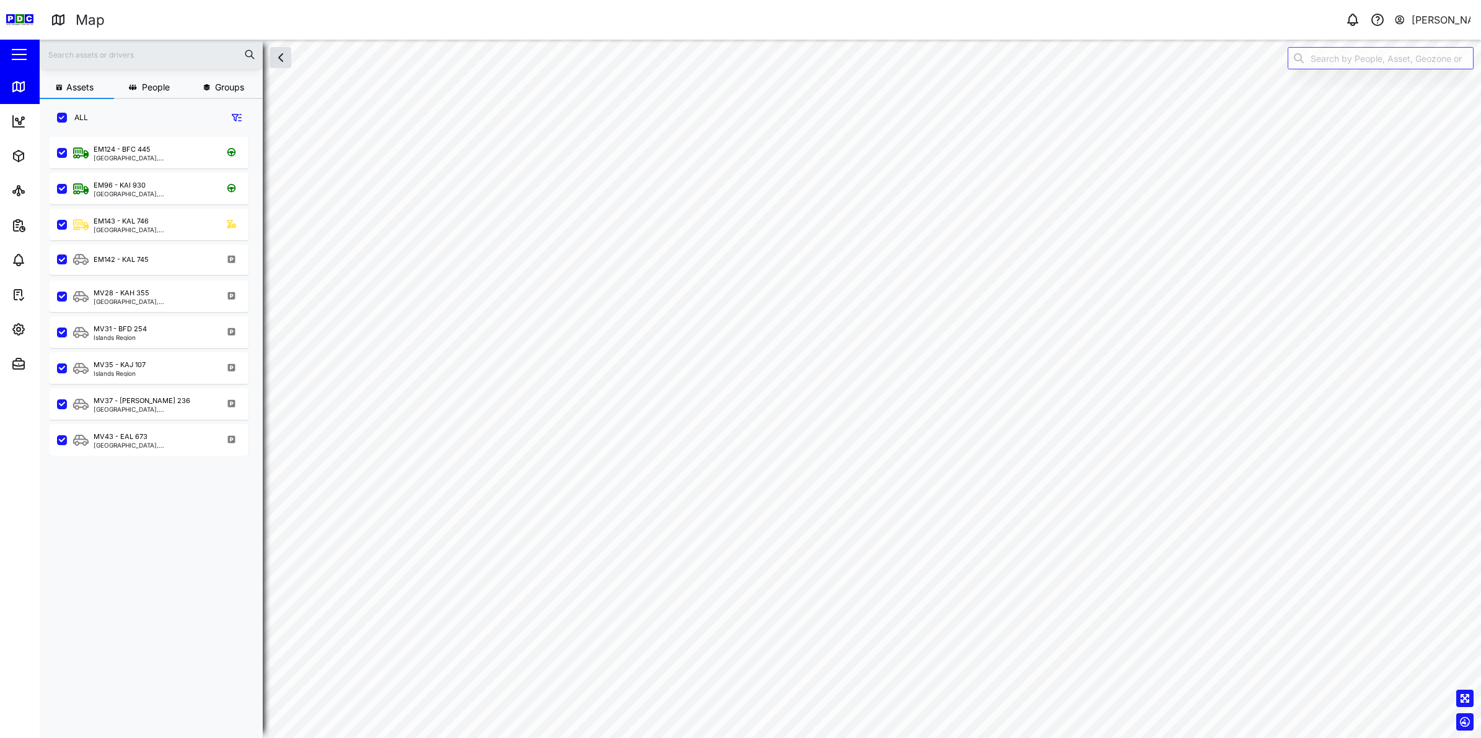
checkbox input "true"
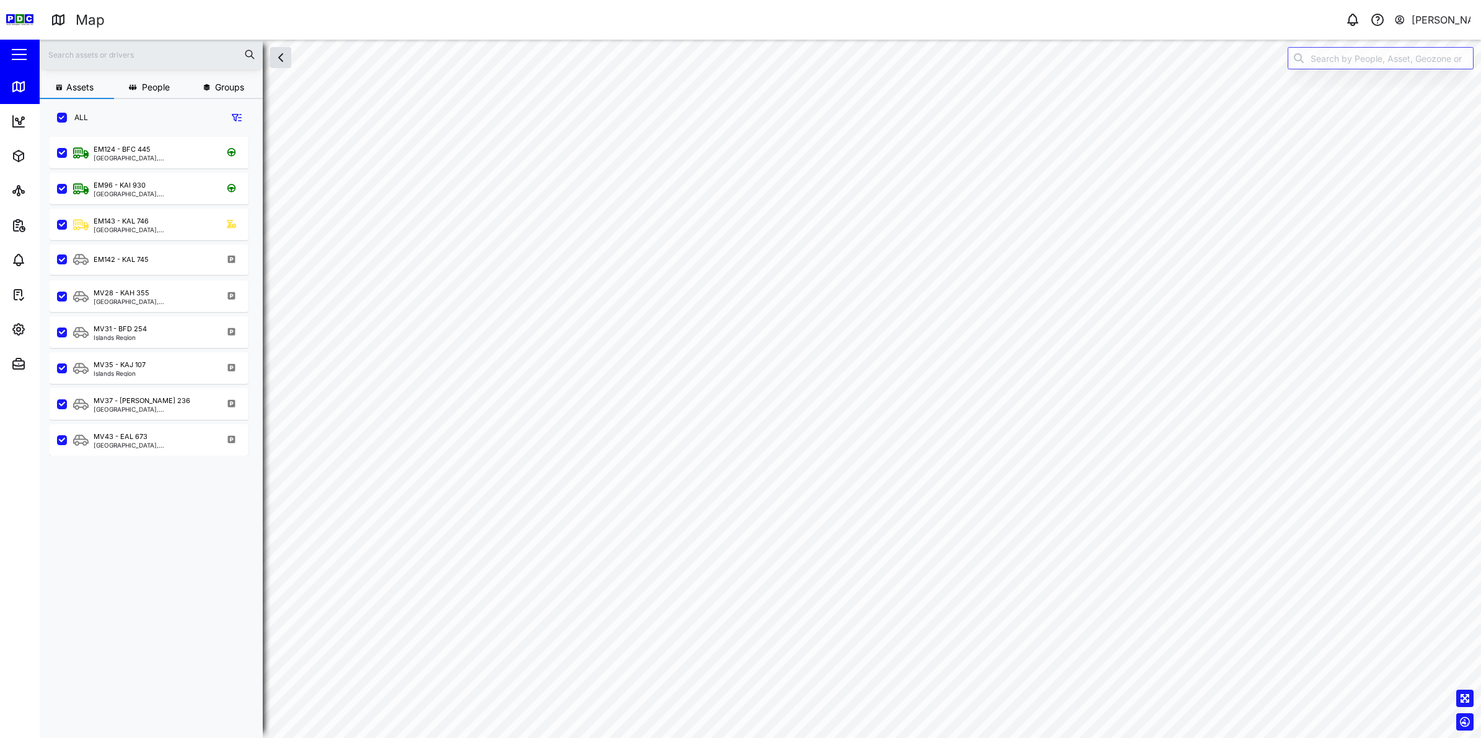
checkbox input "true"
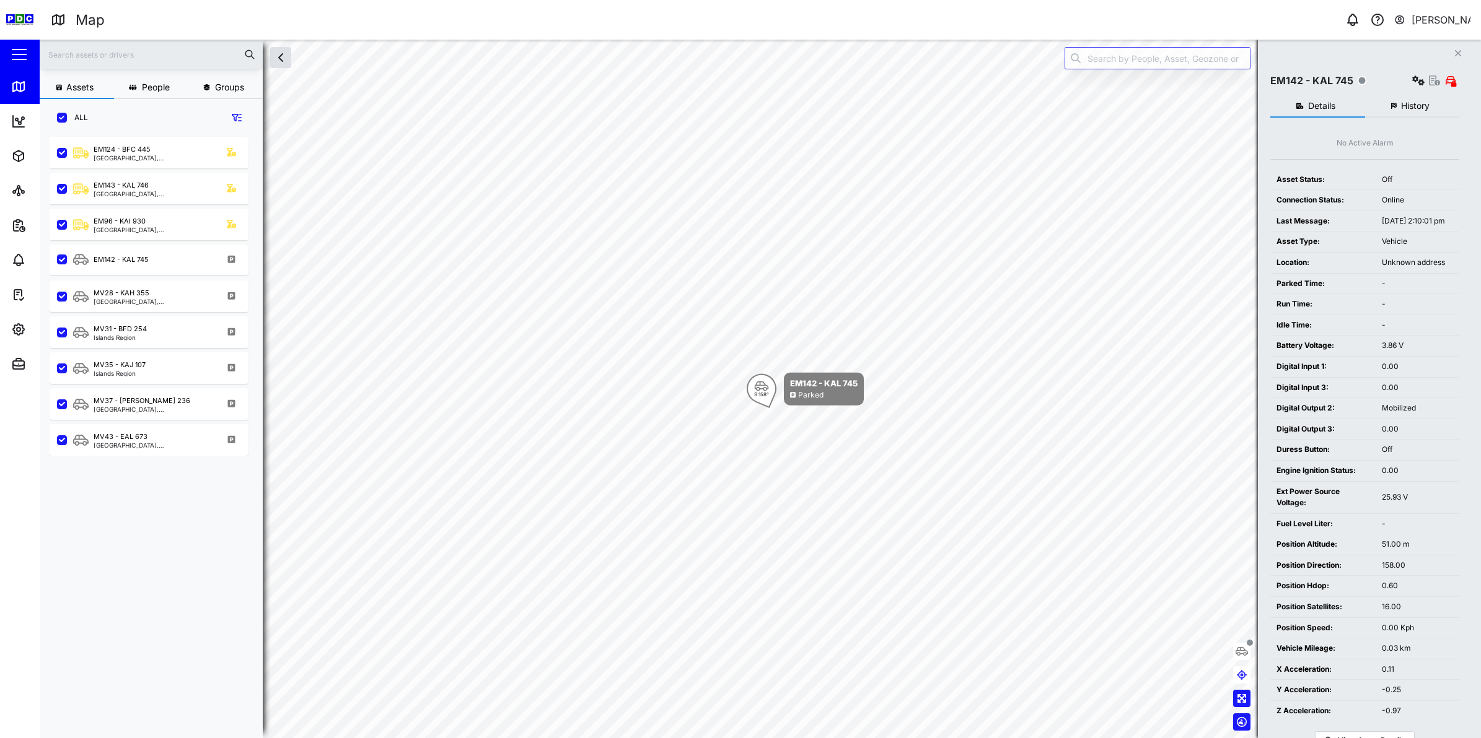
scroll to position [12, 12]
click at [1430, 20] on div "[PERSON_NAME]" at bounding box center [1440, 19] width 59 height 15
click at [1365, 77] on div "Sign Out" at bounding box center [1393, 79] width 134 height 15
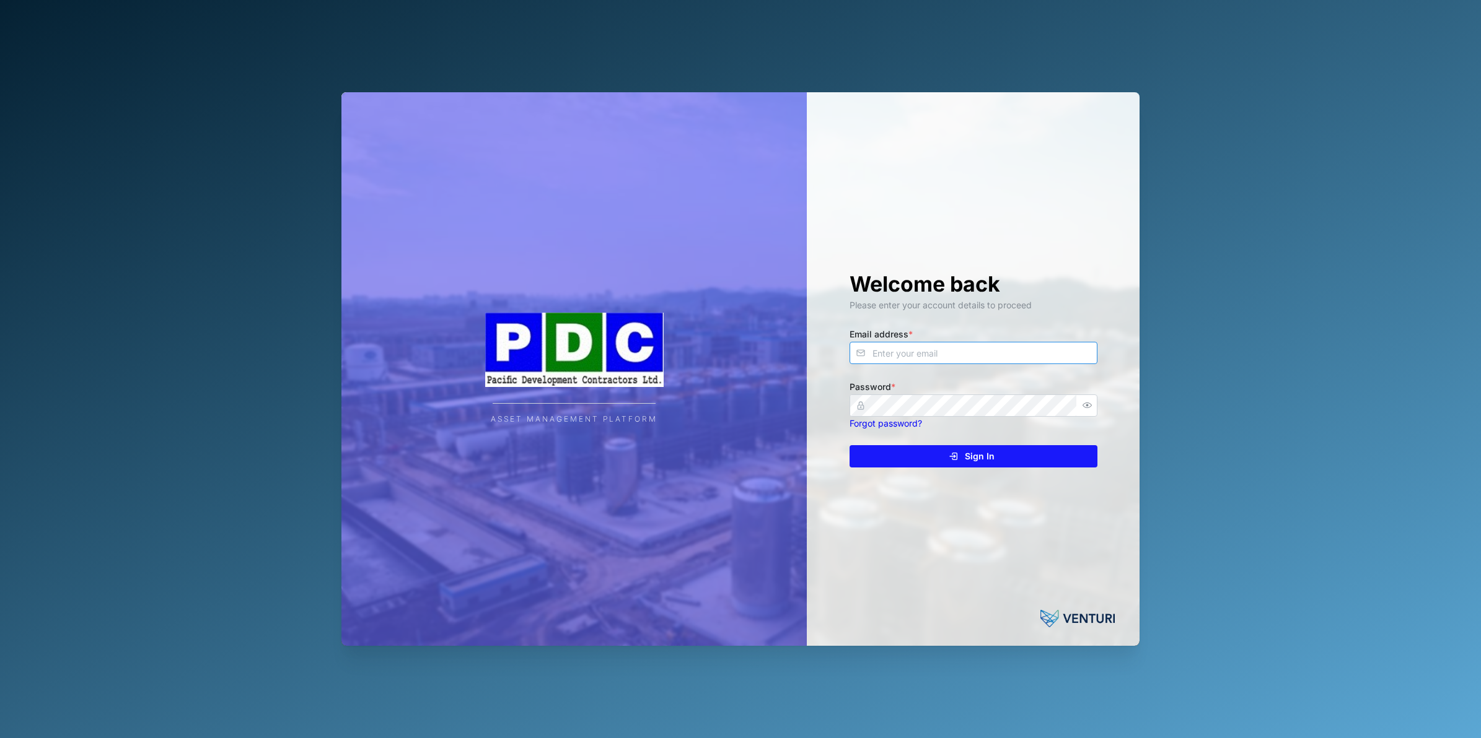
type input "nellie.mekere@venturi.io"
click at [998, 460] on div "Sign In" at bounding box center [971, 456] width 228 height 21
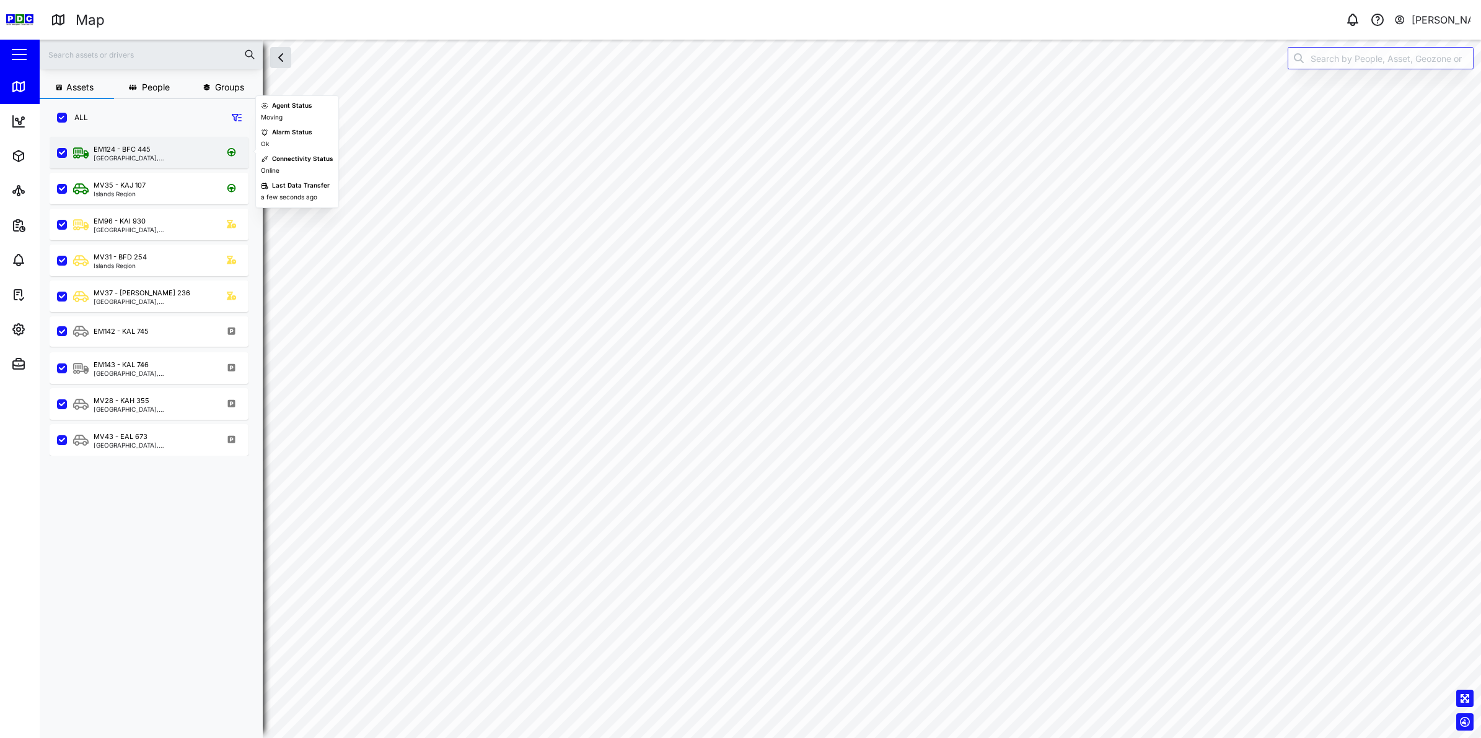
click at [146, 147] on div "EM124 - BFC 445" at bounding box center [122, 149] width 57 height 11
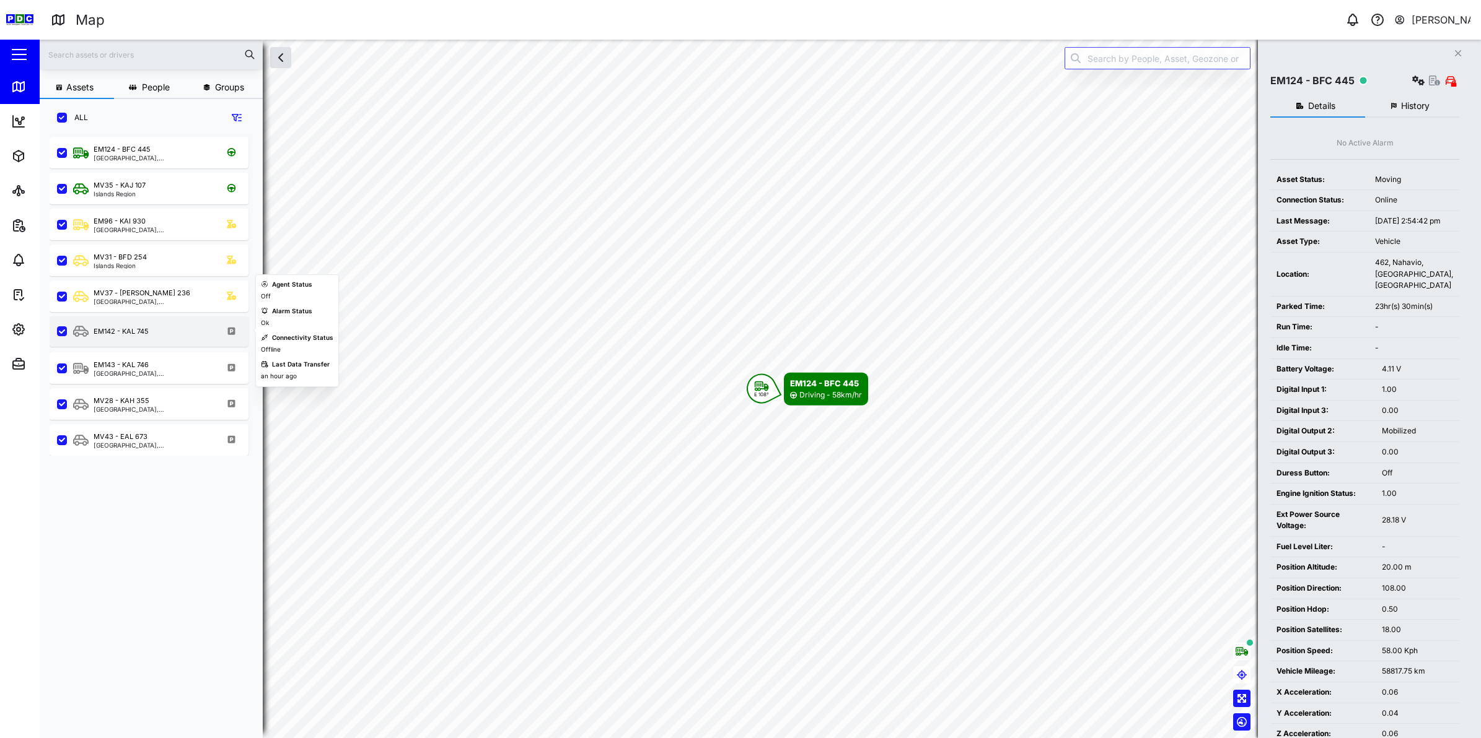
click at [157, 341] on div "EM142 - KAL 745" at bounding box center [149, 332] width 199 height 30
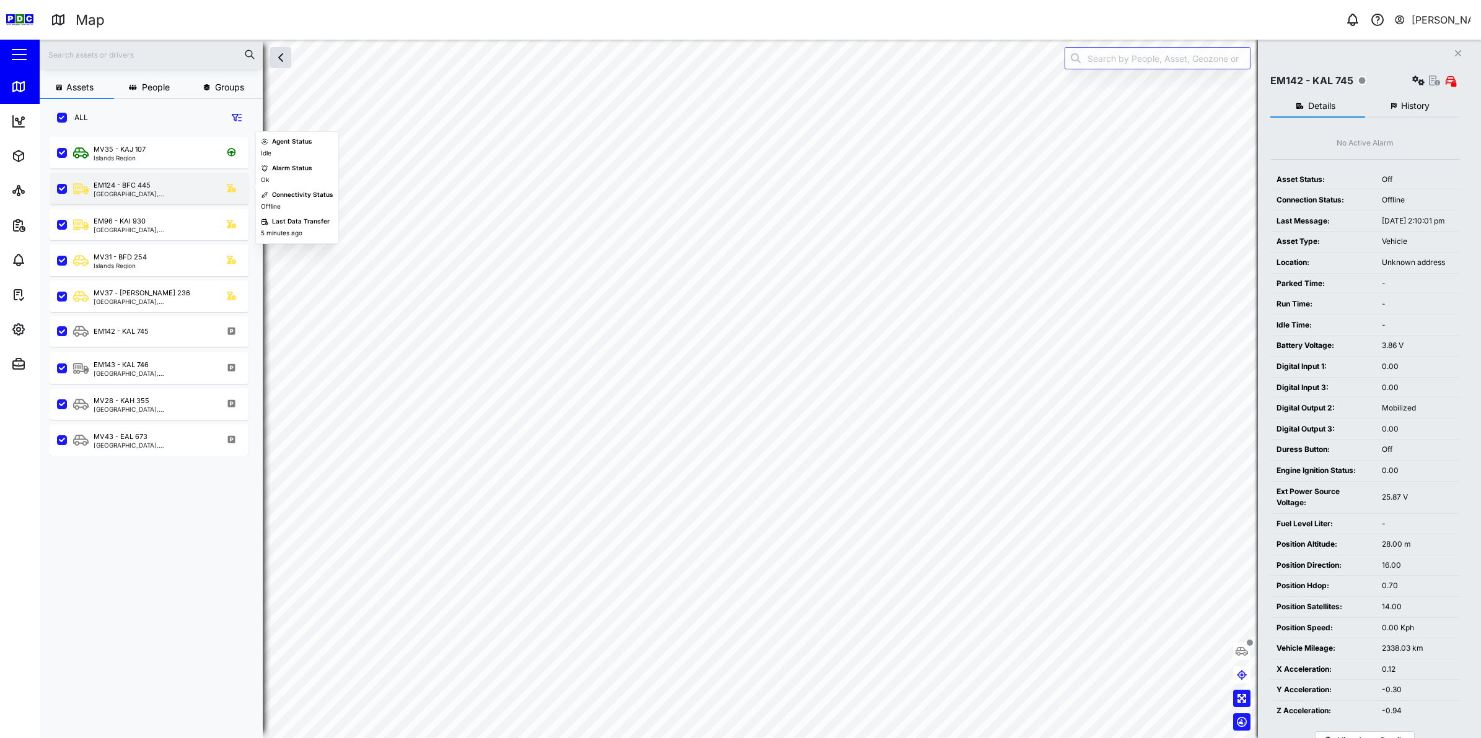
click at [152, 175] on div "EM124 - BFC 445 [GEOGRAPHIC_DATA], Islands Region" at bounding box center [149, 189] width 199 height 32
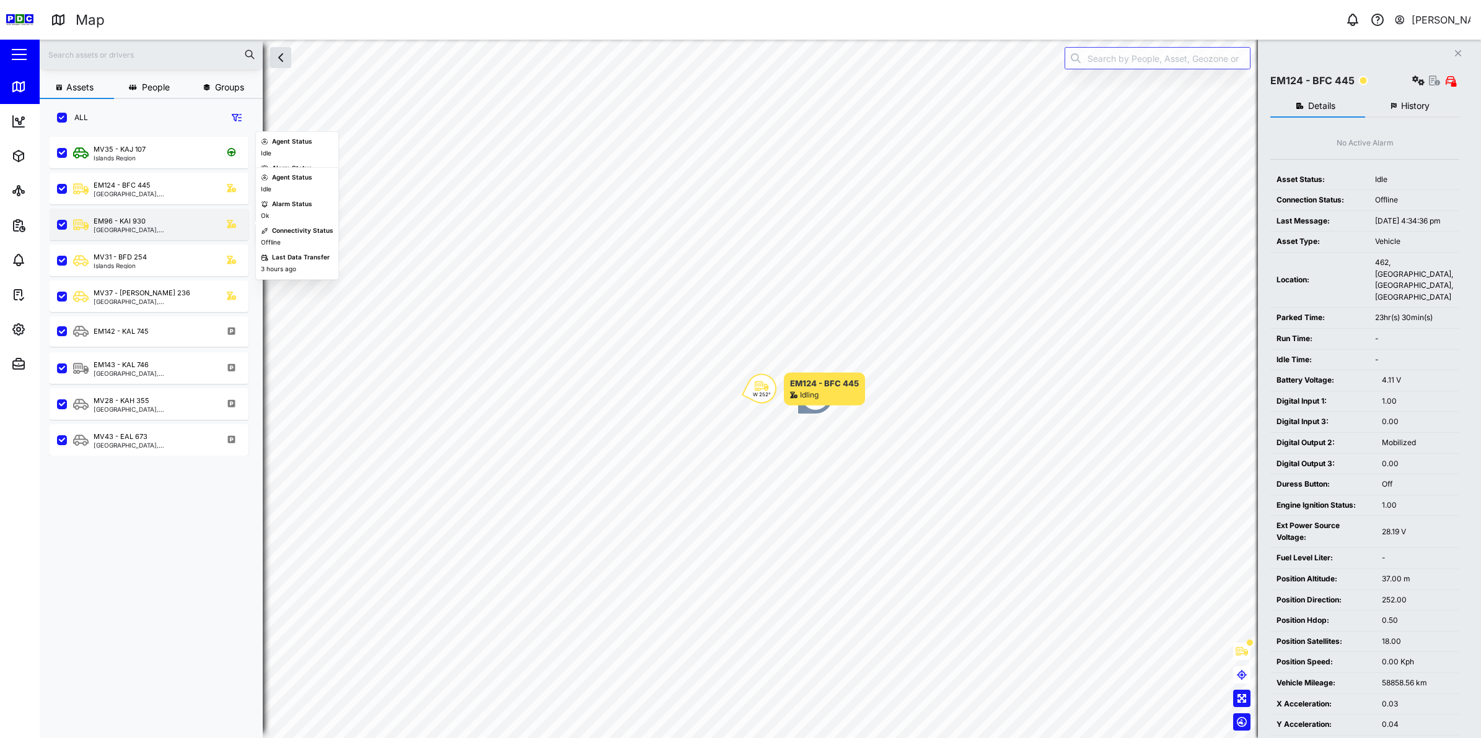
click at [131, 218] on div "EM96 - KAI 930" at bounding box center [120, 221] width 52 height 11
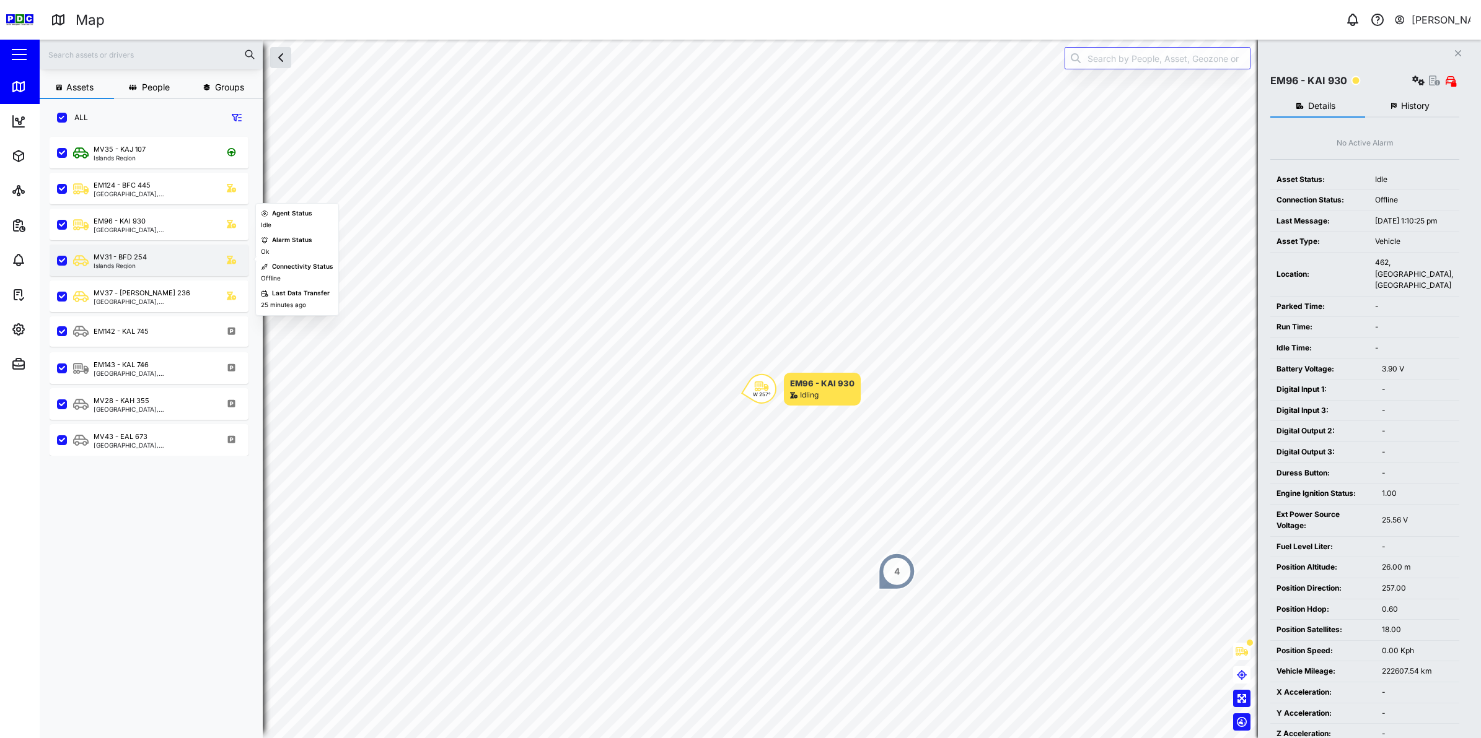
click at [116, 252] on div "MV31 - BFD 254" at bounding box center [120, 257] width 53 height 11
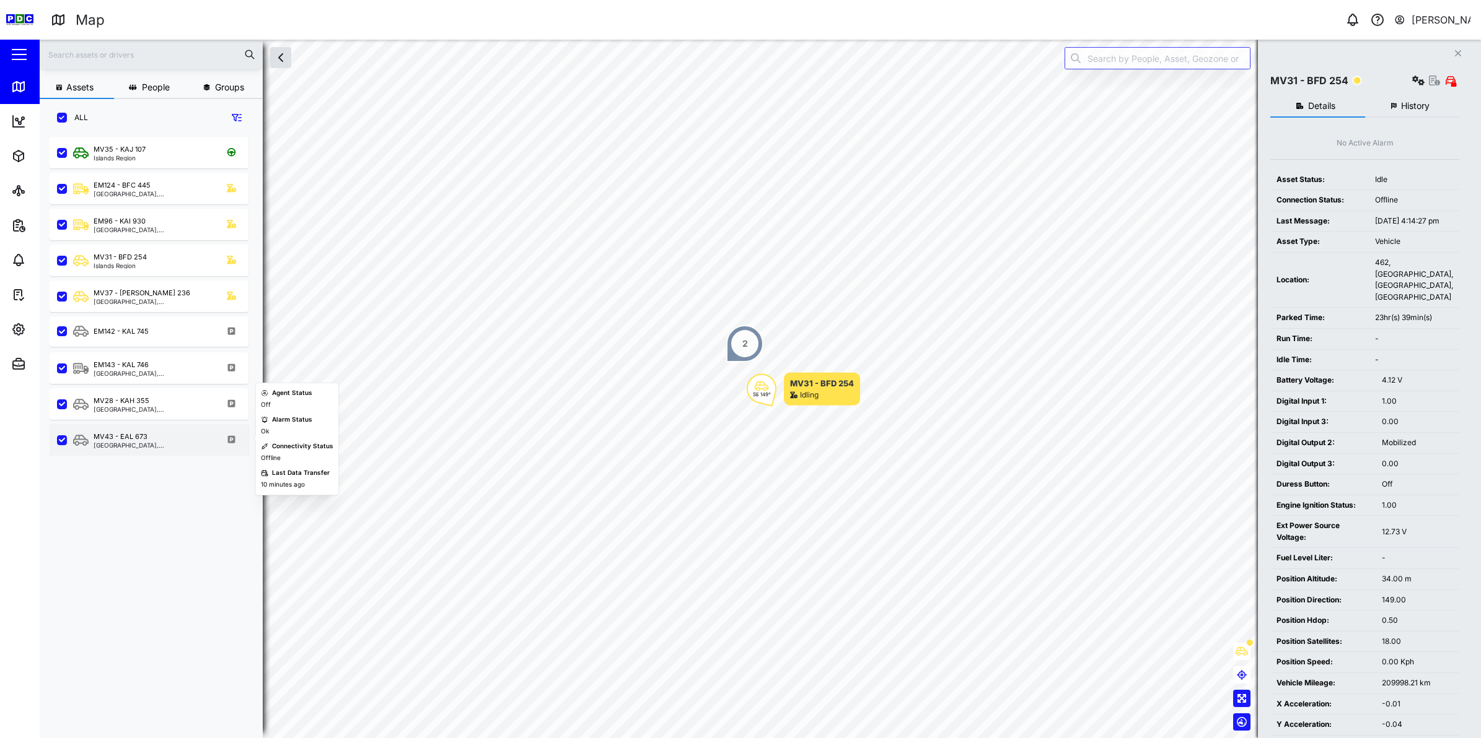
click at [121, 443] on div "[GEOGRAPHIC_DATA], [GEOGRAPHIC_DATA]" at bounding box center [153, 445] width 118 height 6
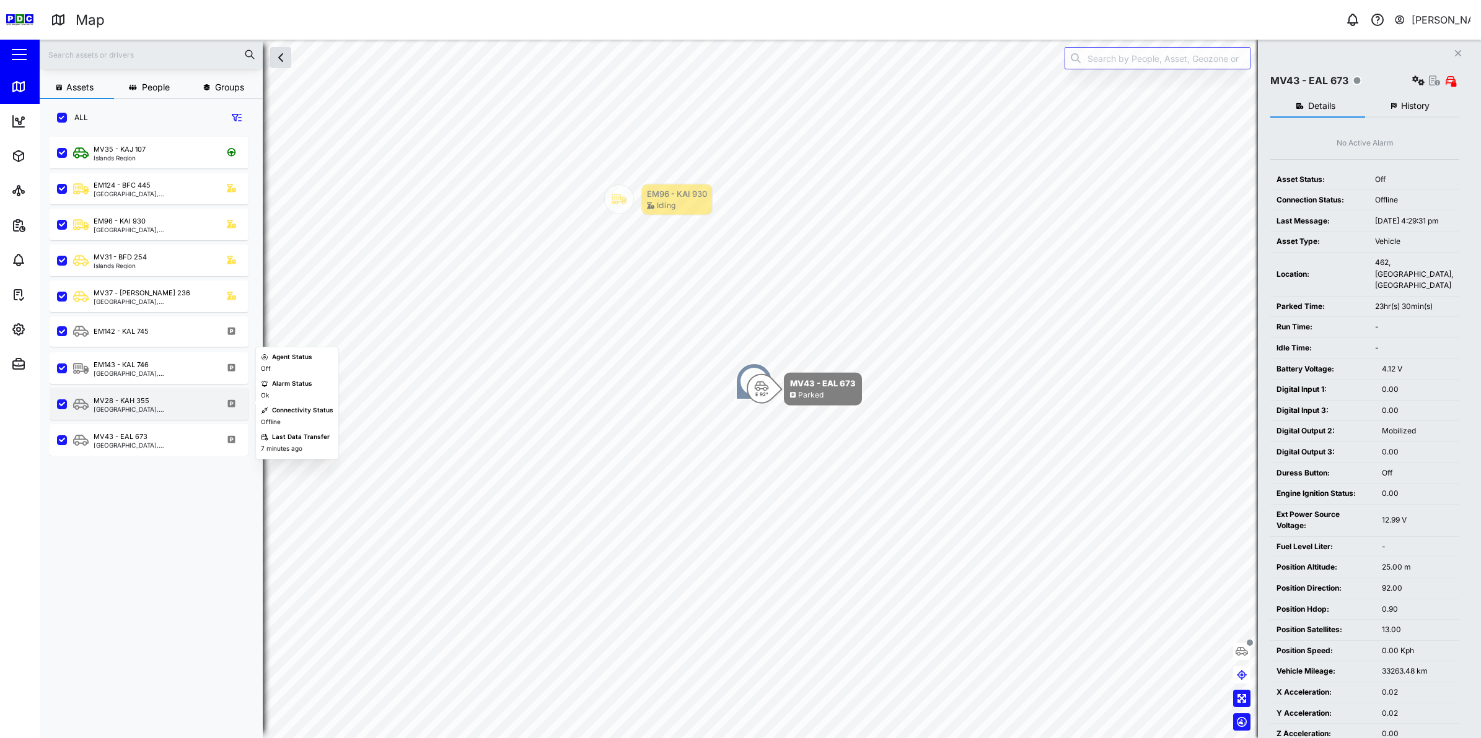
click at [122, 413] on div "MV28 - KAH 355 [GEOGRAPHIC_DATA], [GEOGRAPHIC_DATA]" at bounding box center [149, 404] width 199 height 32
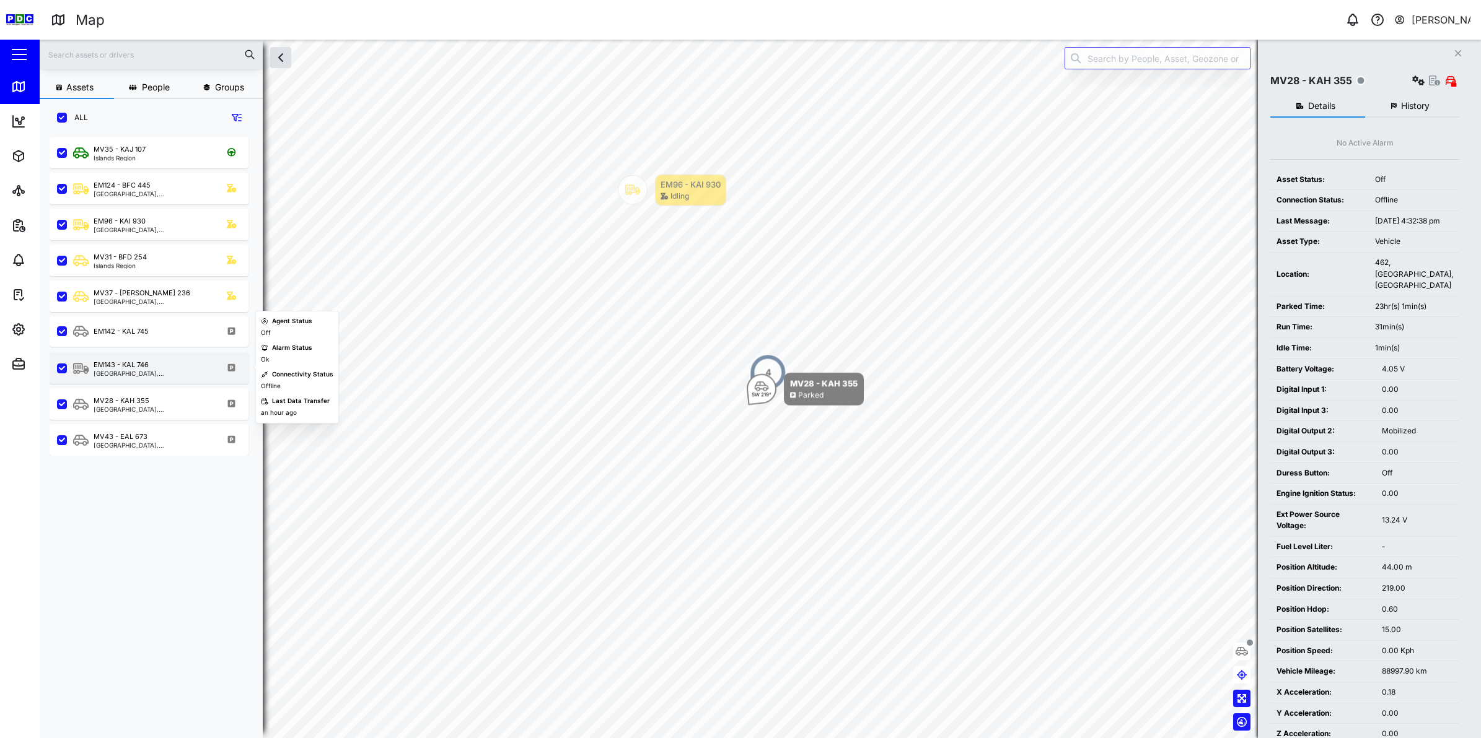
click at [129, 370] on div "[GEOGRAPHIC_DATA], [GEOGRAPHIC_DATA]" at bounding box center [153, 373] width 118 height 6
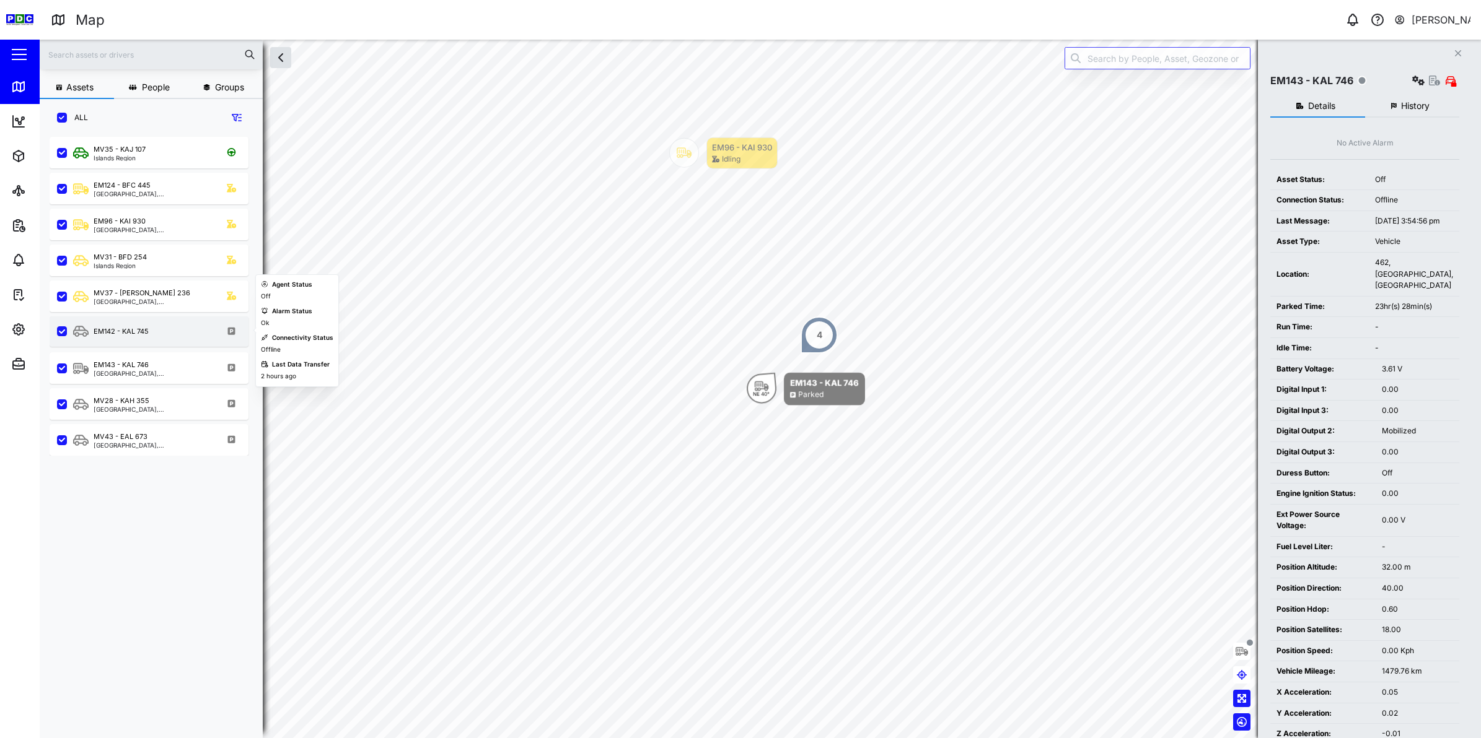
click at [138, 333] on div "EM142 - KAL 745" at bounding box center [121, 331] width 55 height 11
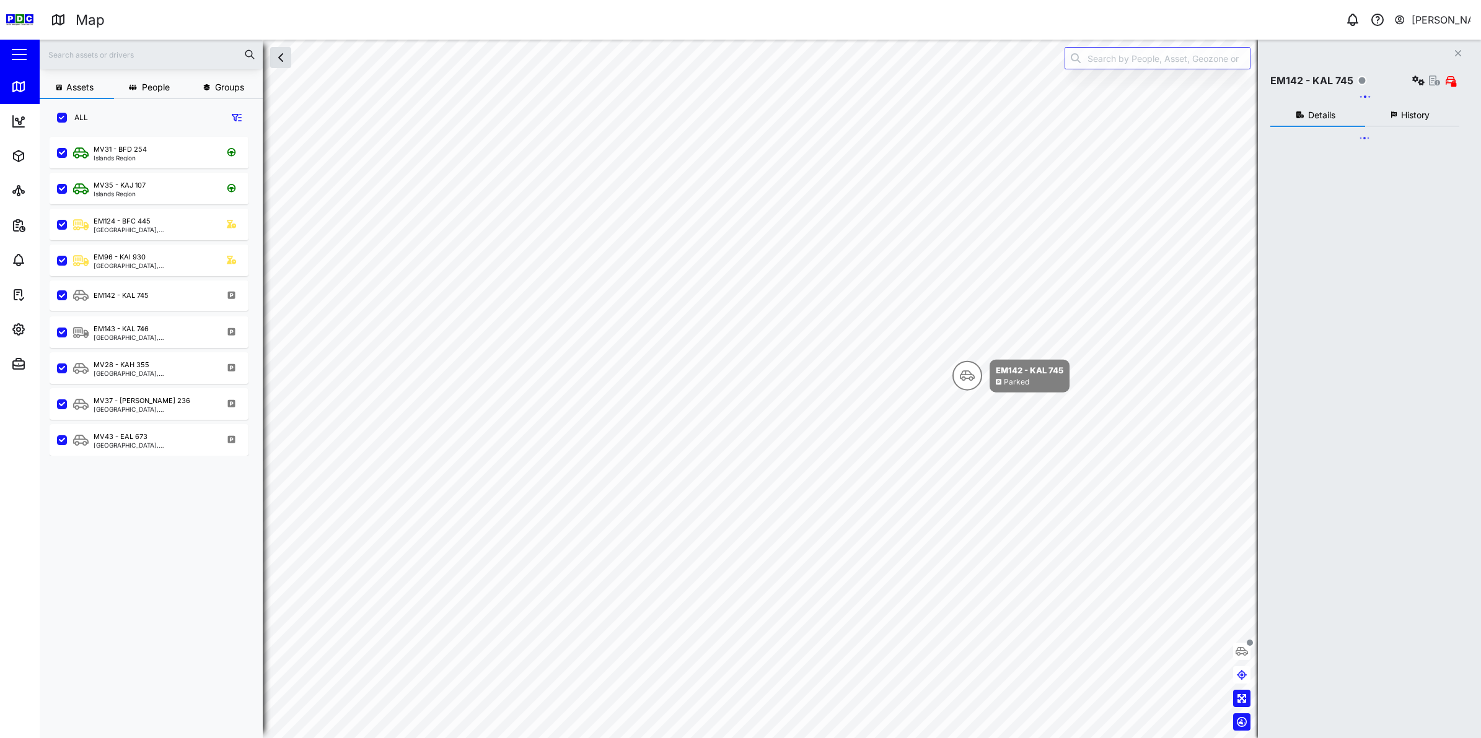
scroll to position [584, 192]
checkbox input "true"
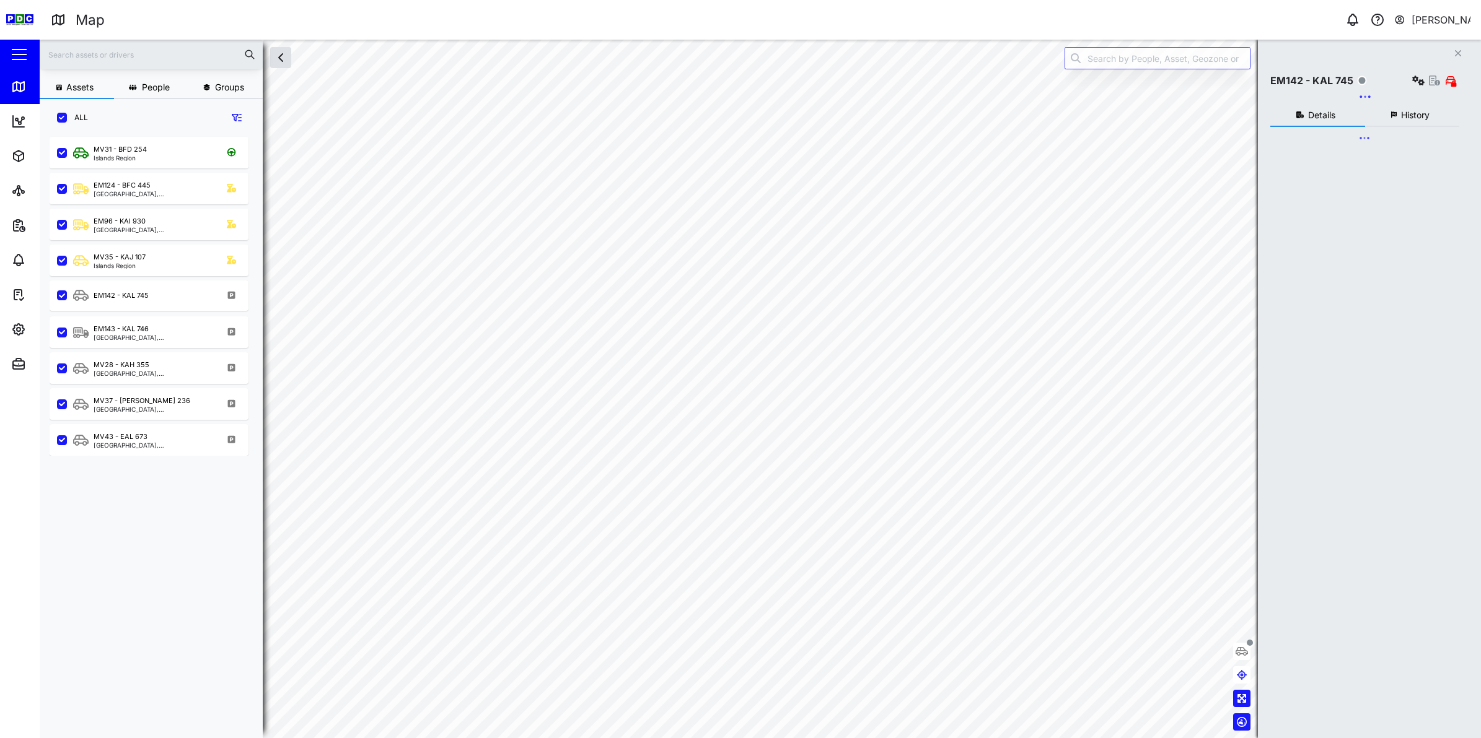
checkbox input "true"
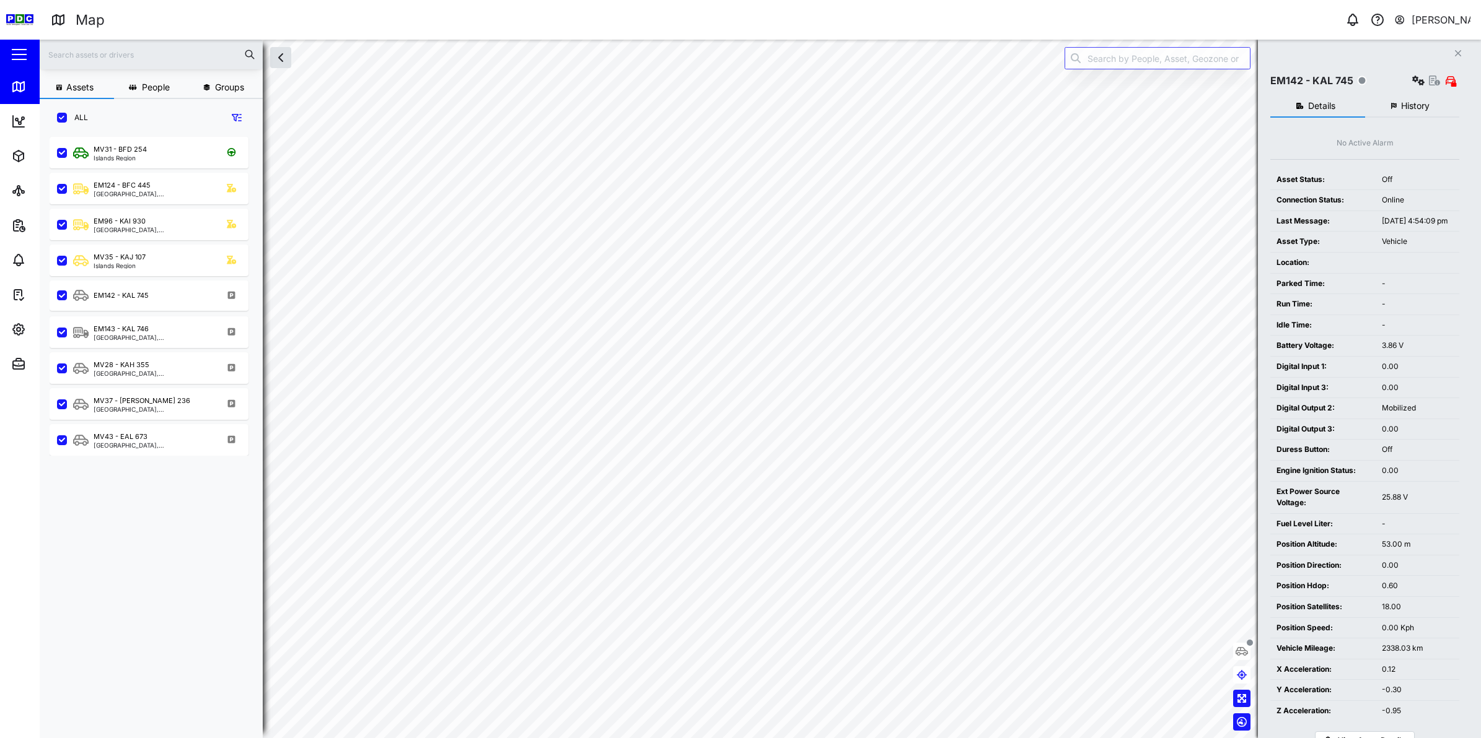
scroll to position [584, 192]
